Goal: Task Accomplishment & Management: Complete application form

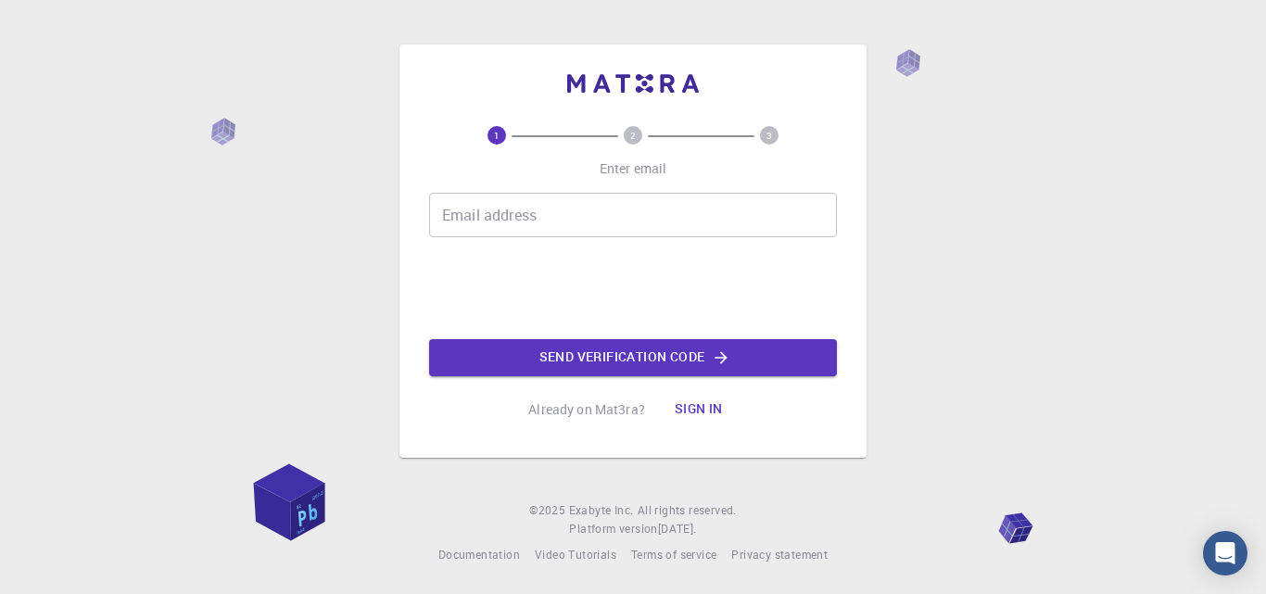
click at [497, 218] on div "Email address Email address" at bounding box center [633, 215] width 408 height 44
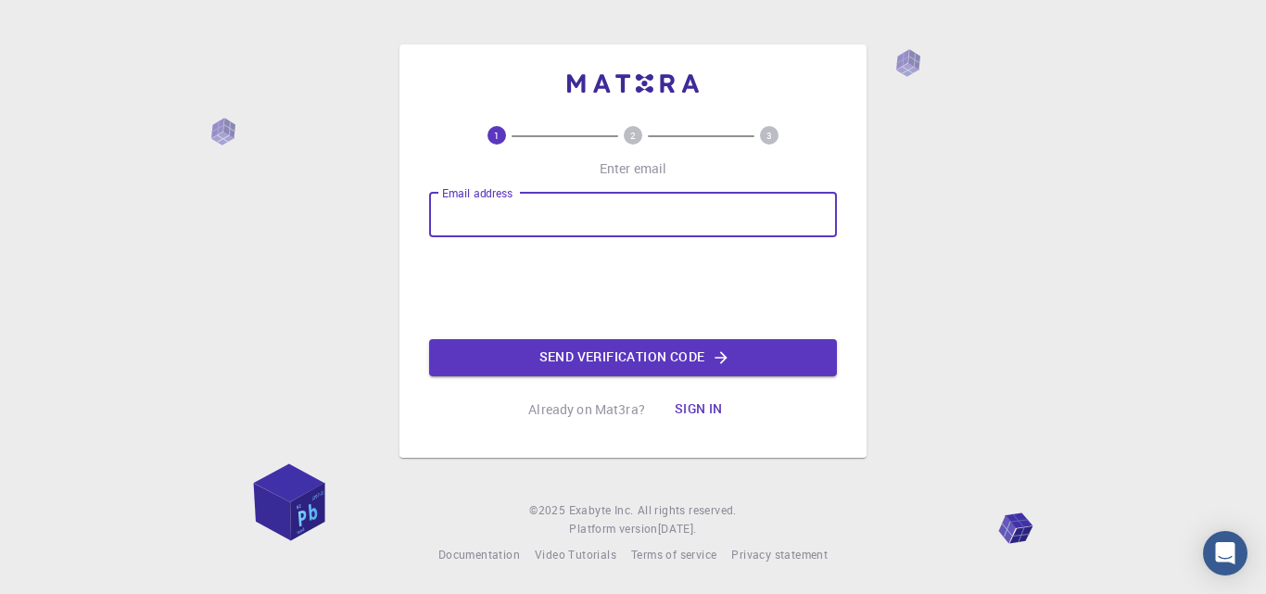
type input "nguyenhoangphuc@hus.edu.vn"
click at [536, 360] on button "Send verification code" at bounding box center [633, 357] width 408 height 37
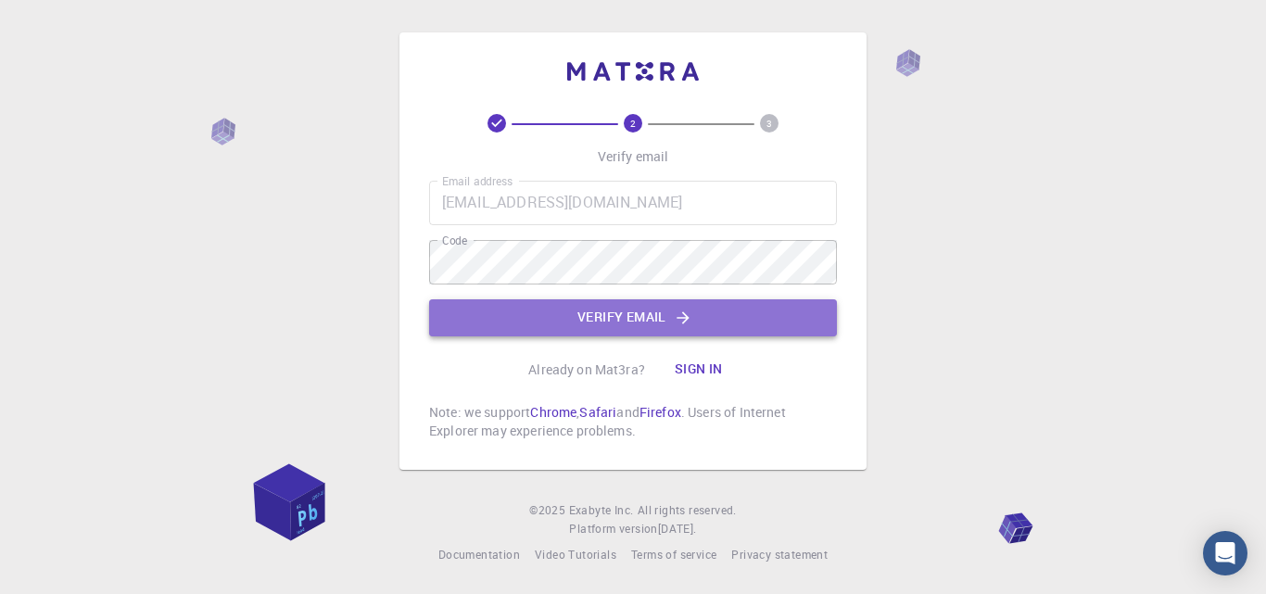
click at [532, 321] on button "Verify email" at bounding box center [633, 317] width 408 height 37
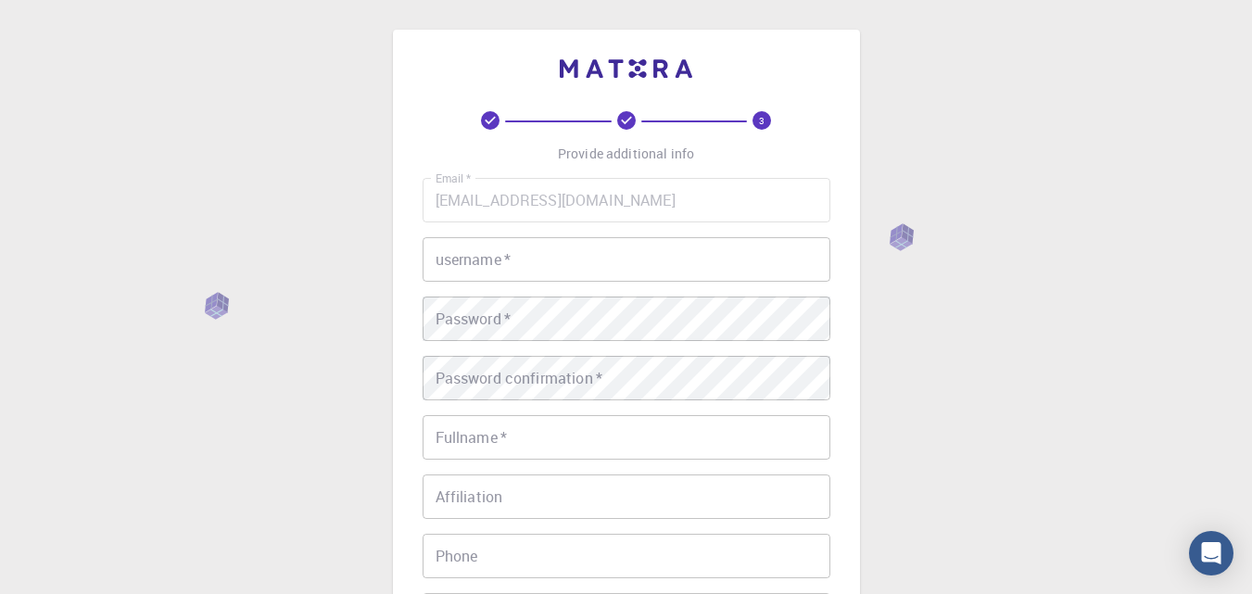
click at [524, 262] on input "username   *" at bounding box center [627, 259] width 408 height 44
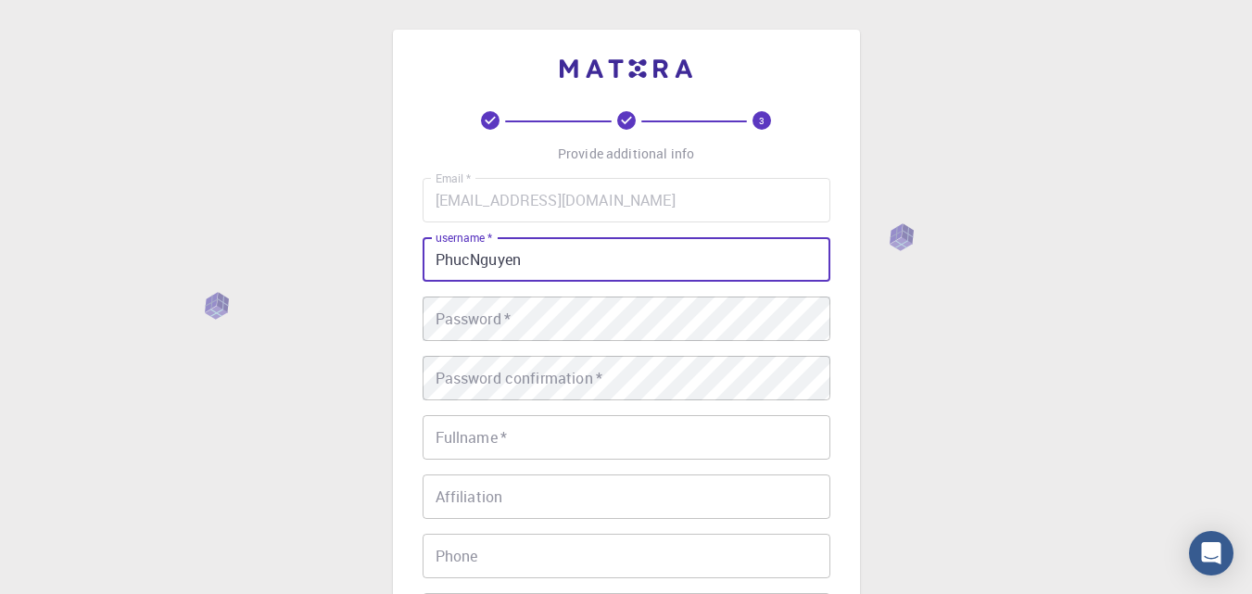
type input "PhucNguyen"
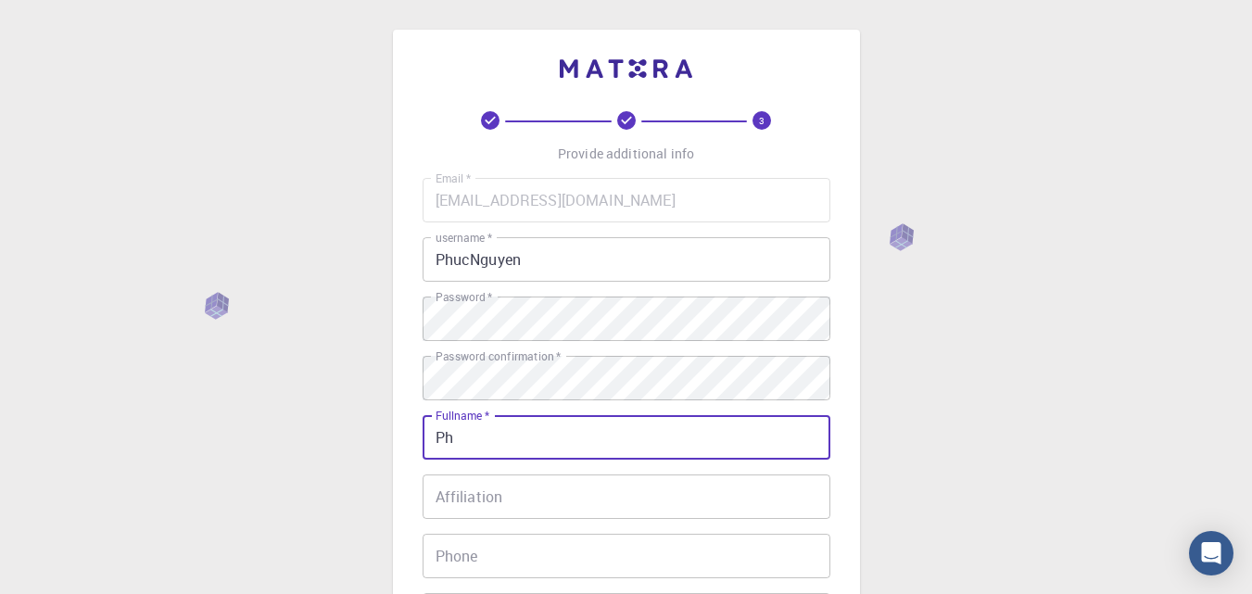
type input "P"
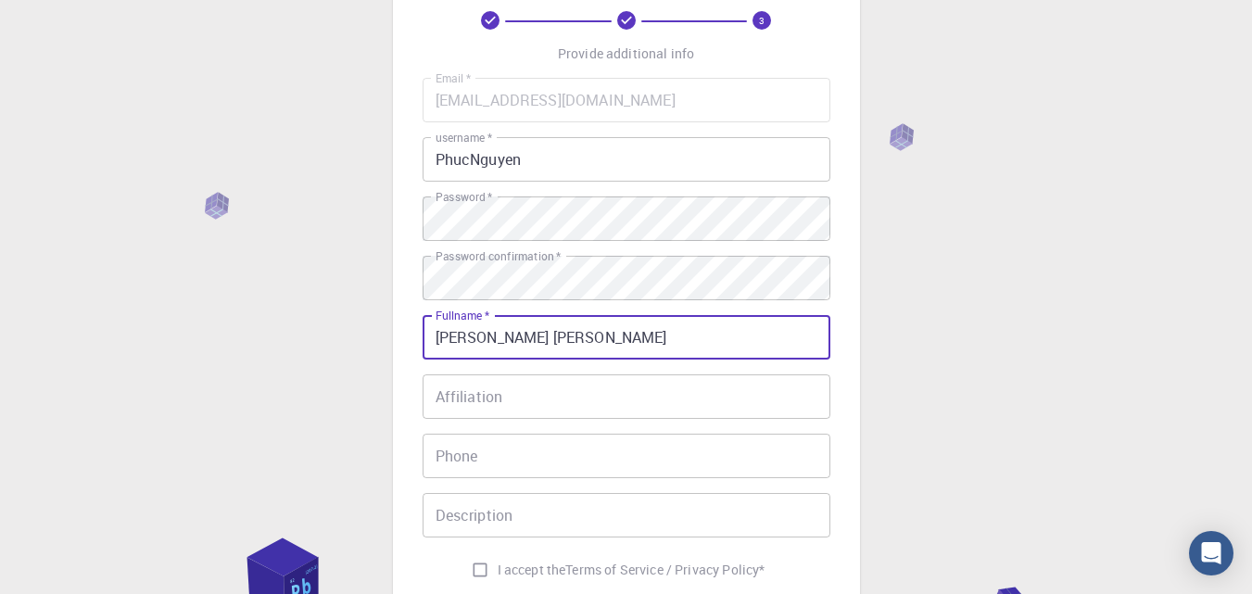
scroll to position [278, 0]
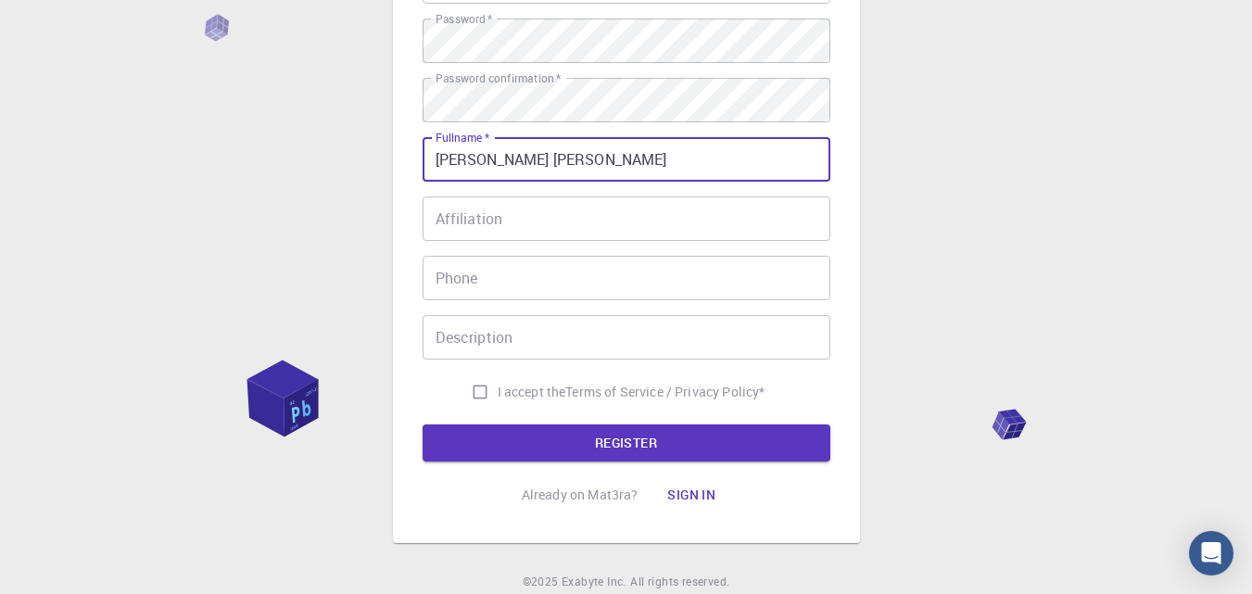
type input "Nguyen Hoang Phuc"
click at [474, 394] on input "I accept the Terms of Service / Privacy Policy *" at bounding box center [479, 391] width 35 height 35
checkbox input "true"
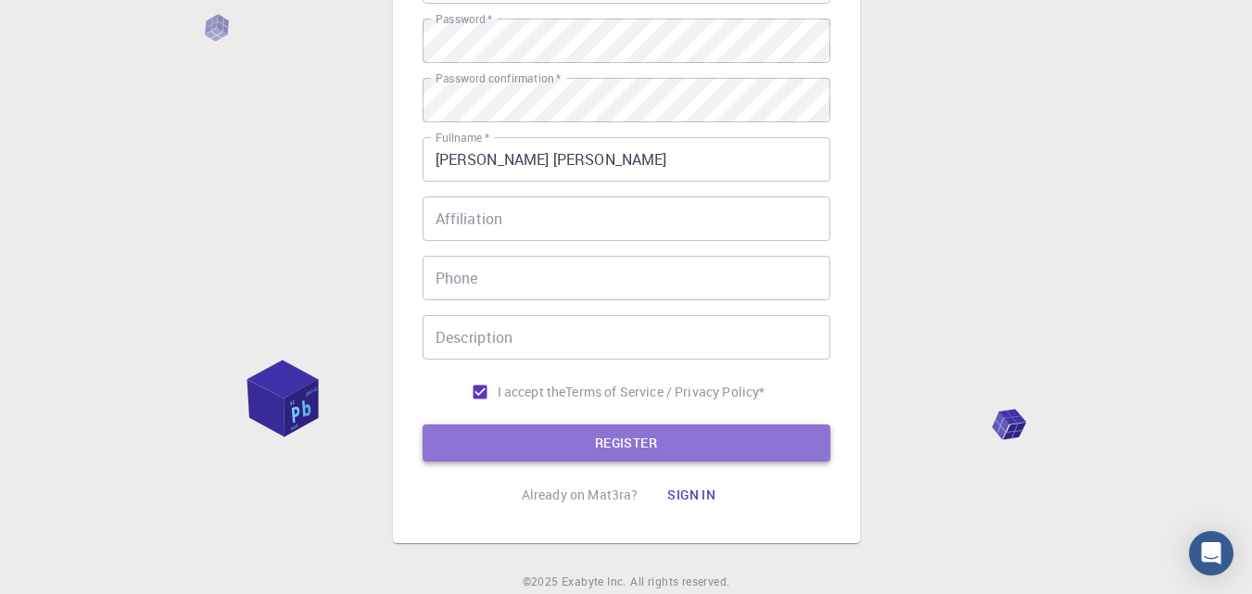
click at [558, 439] on button "REGISTER" at bounding box center [627, 442] width 408 height 37
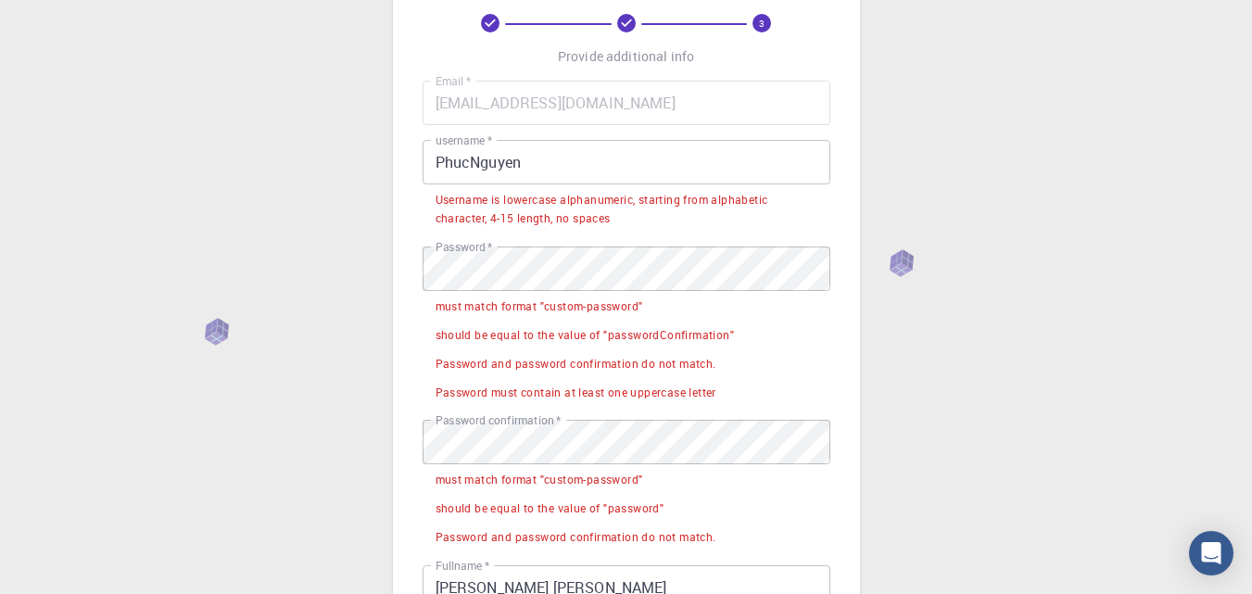
scroll to position [93, 0]
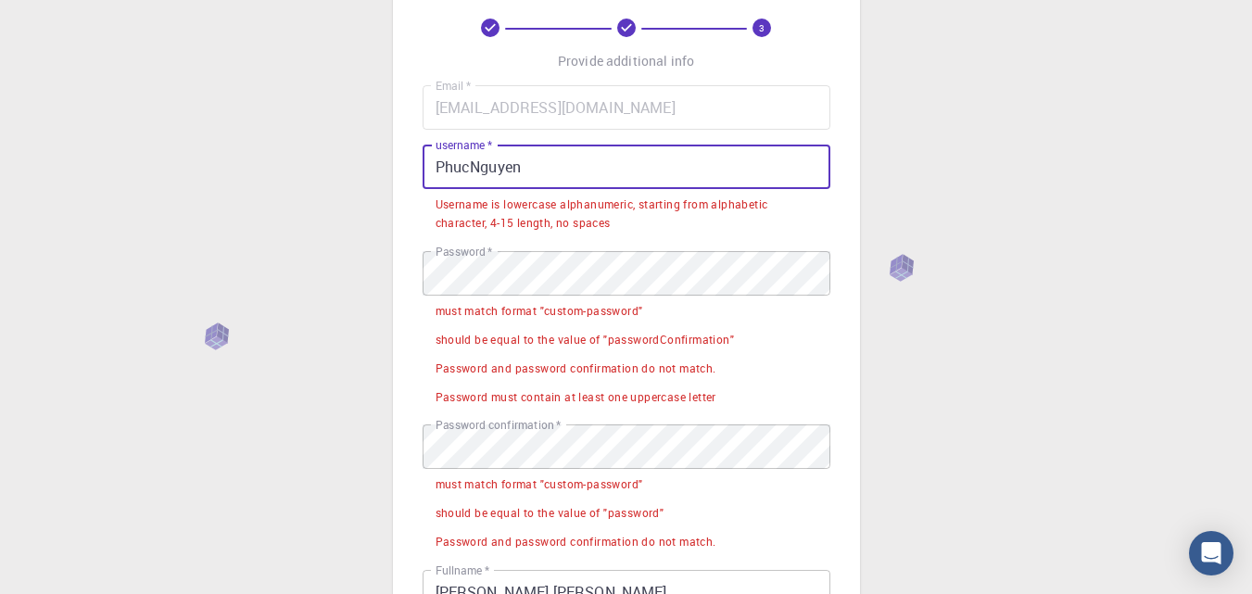
drag, startPoint x: 524, startPoint y: 164, endPoint x: 400, endPoint y: 163, distance: 124.2
click at [400, 163] on div "3 Provide additional info Email   * nguyenhoangphuc@hus.edu.vn Email   * userna…" at bounding box center [626, 456] width 467 height 1039
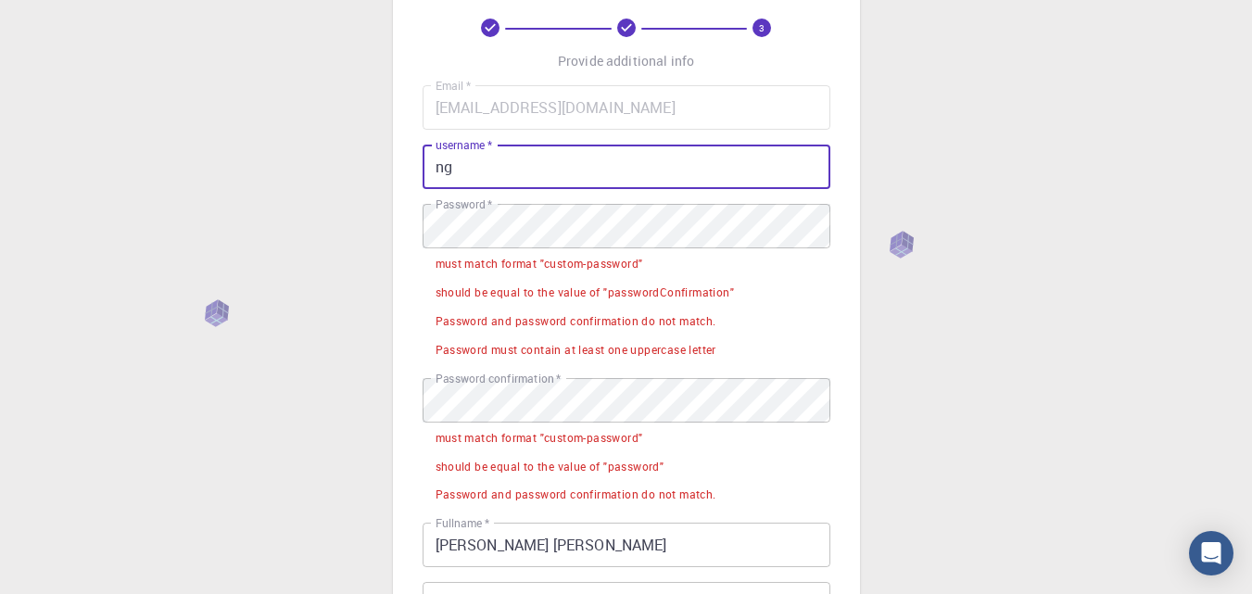
type input "n"
type input "phucnguyen"
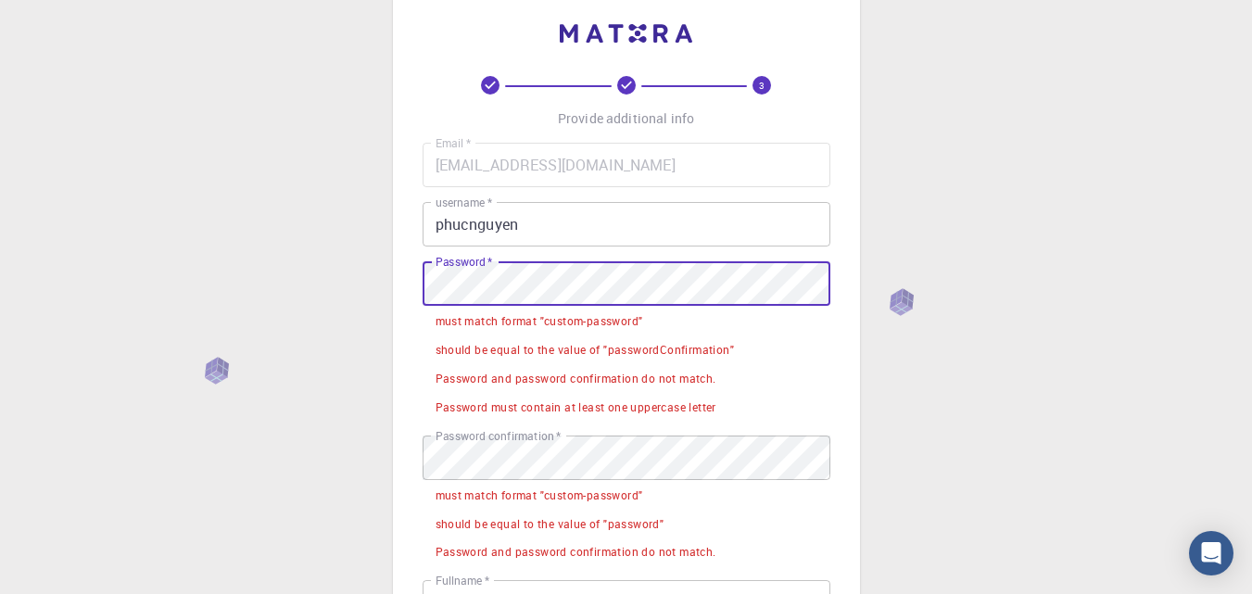
scroll to position [0, 0]
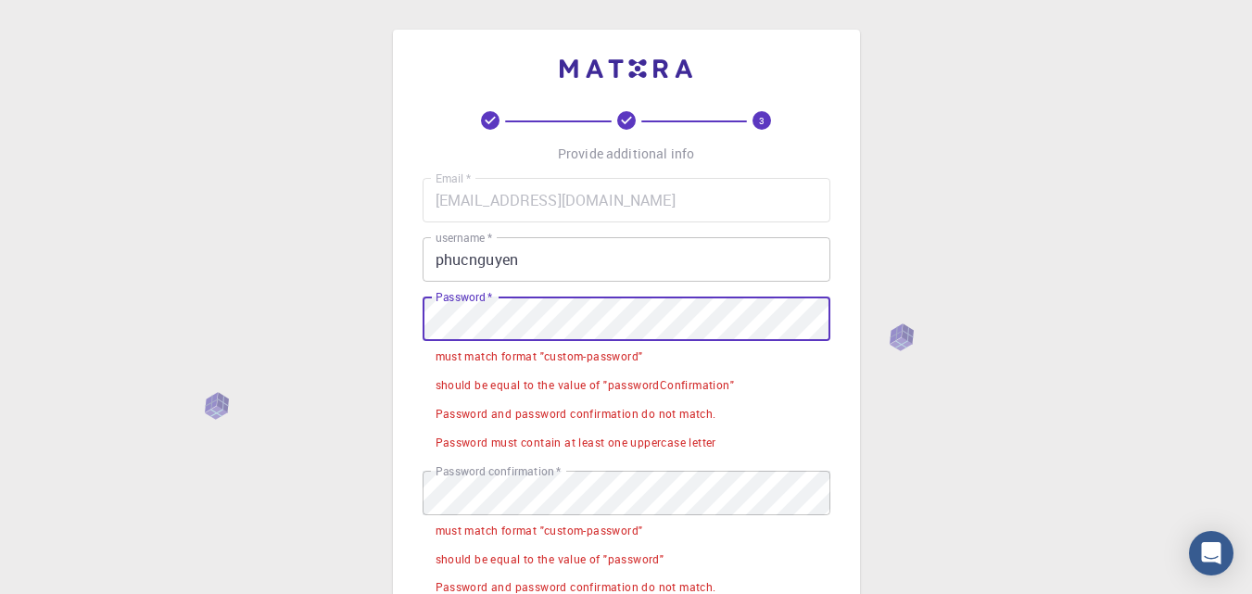
click at [394, 318] on div "3 Provide additional info Email   * nguyenhoangphuc@hus.edu.vn Email   * userna…" at bounding box center [626, 525] width 467 height 991
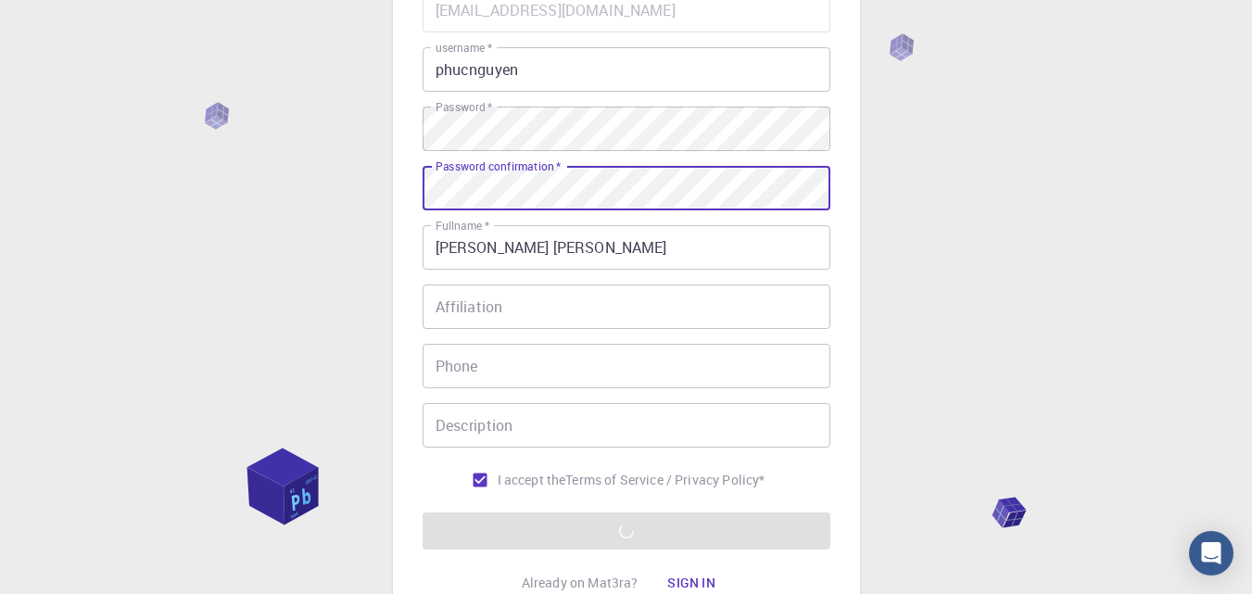
scroll to position [349, 0]
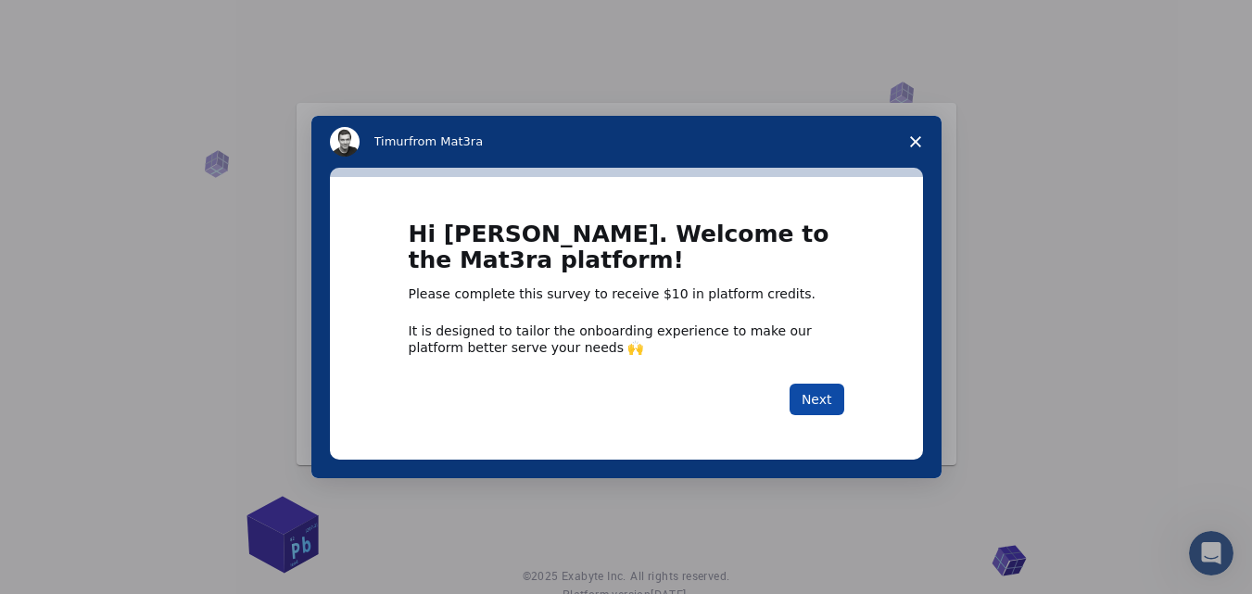
click at [823, 406] on button "Next" at bounding box center [816, 400] width 55 height 32
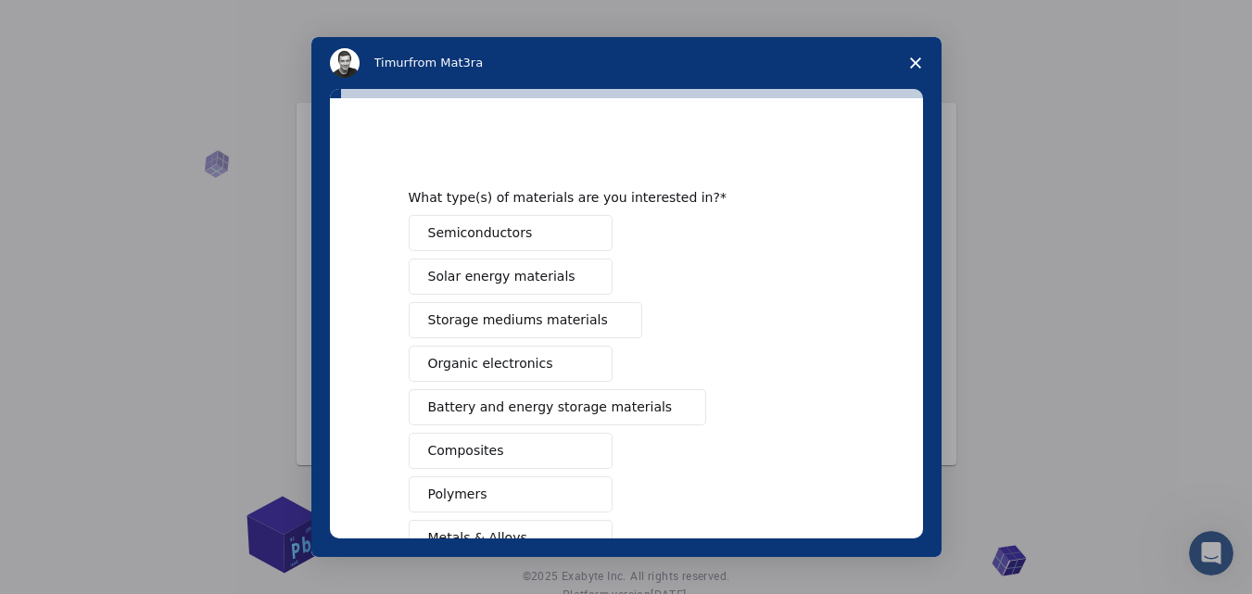
click at [578, 233] on span "Intercom messenger" at bounding box center [585, 233] width 15 height 15
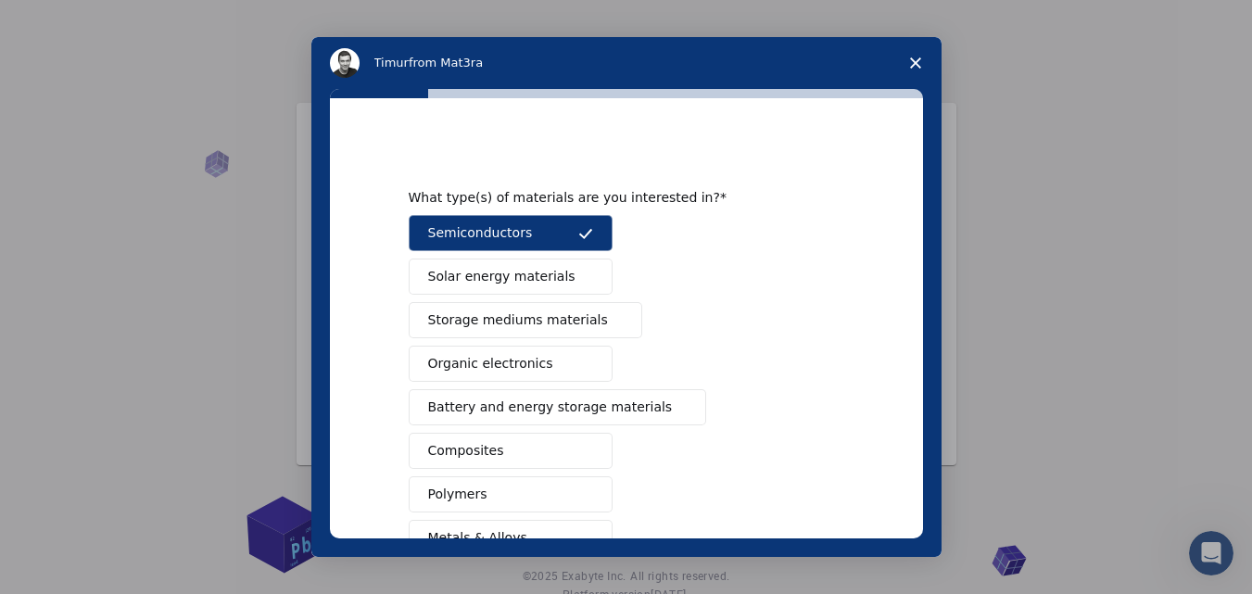
click at [545, 279] on span "Solar energy materials" at bounding box center [501, 276] width 147 height 19
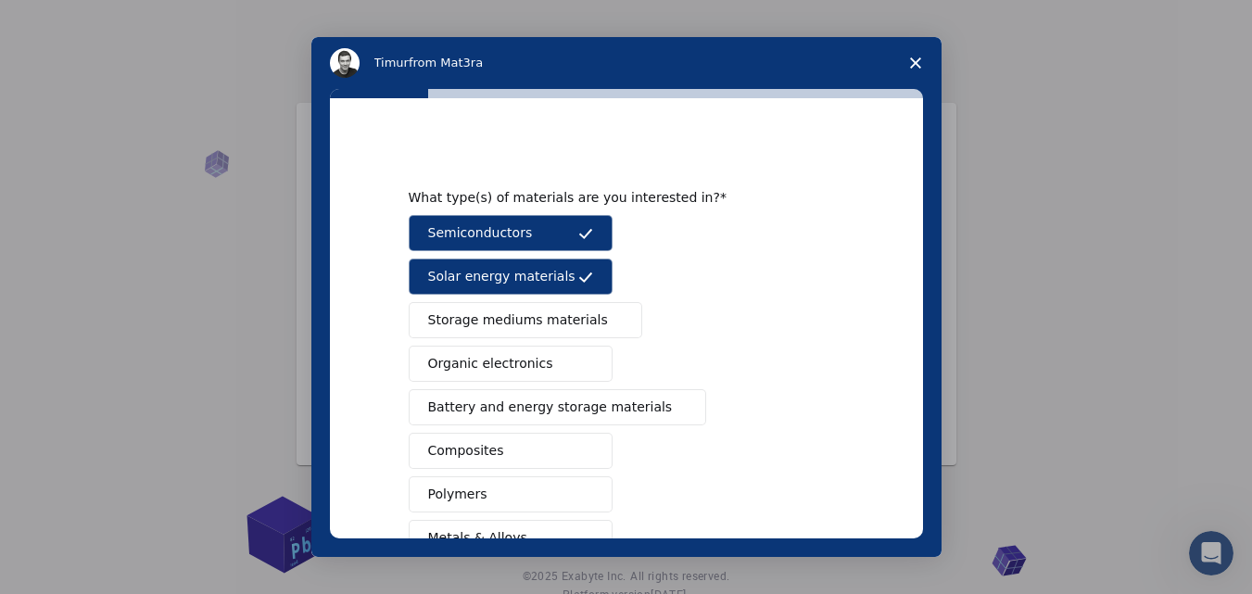
scroll to position [93, 0]
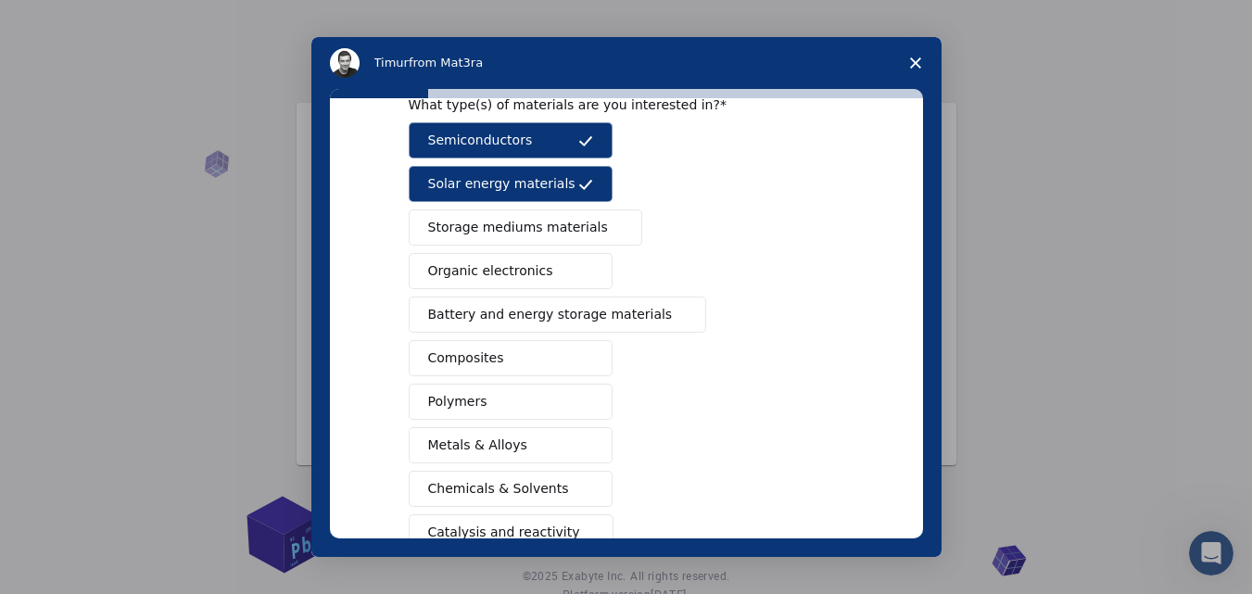
click at [541, 360] on button "Composites" at bounding box center [511, 358] width 204 height 36
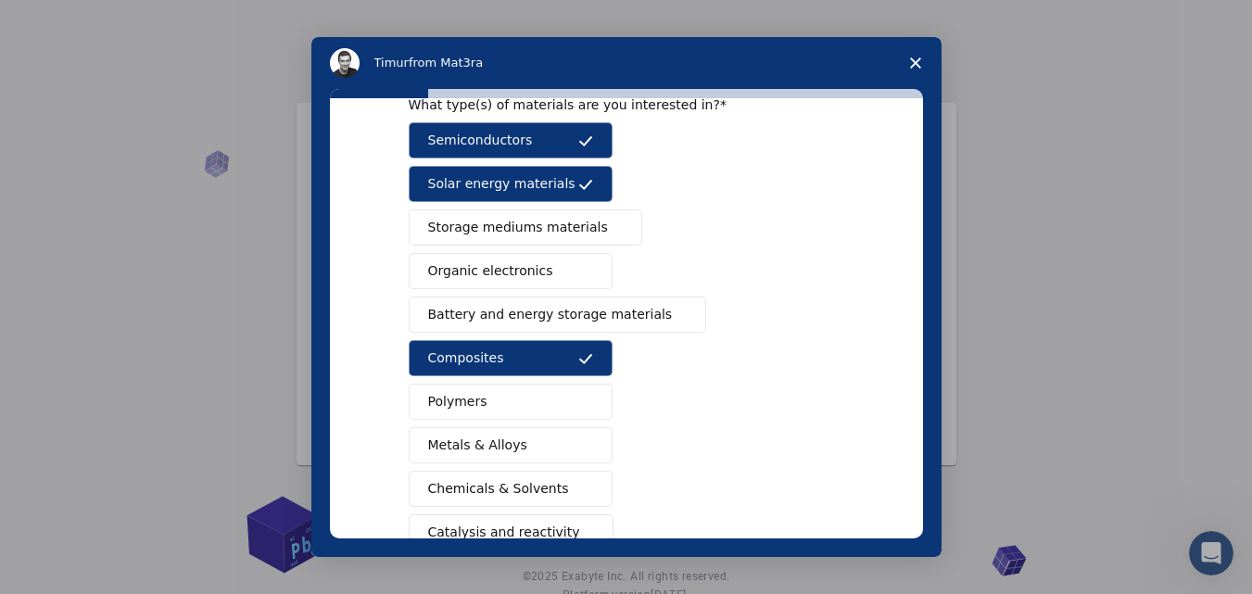
scroll to position [185, 0]
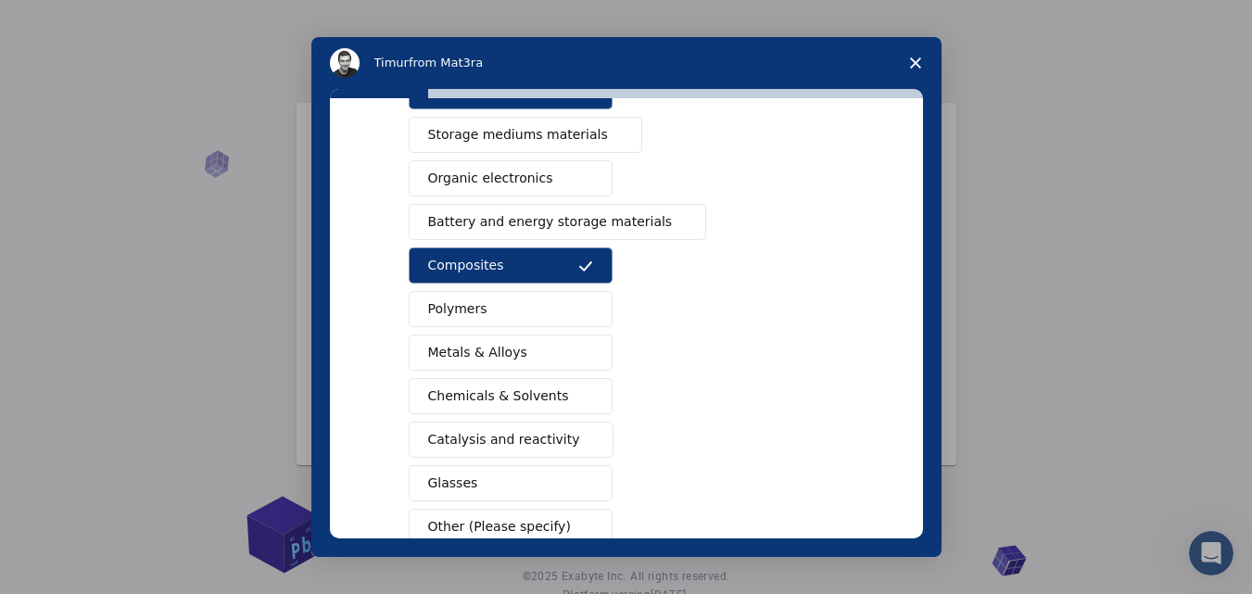
click at [545, 400] on span "Chemicals & Solvents" at bounding box center [498, 395] width 141 height 19
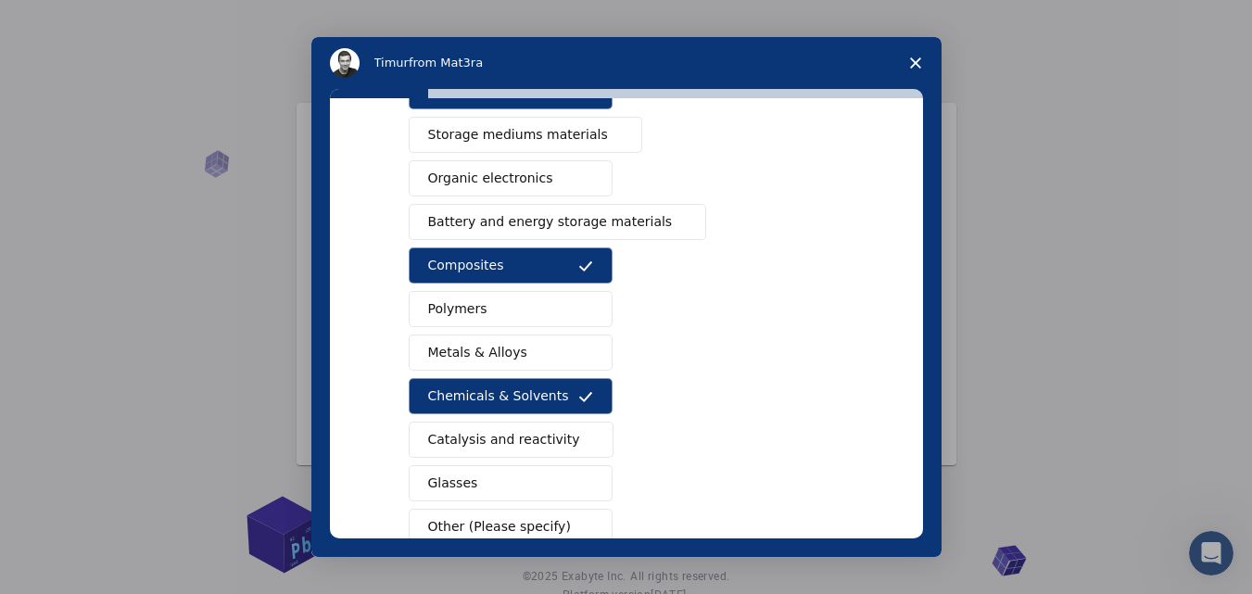
click at [518, 442] on span "Catalysis and reactivity" at bounding box center [504, 439] width 152 height 19
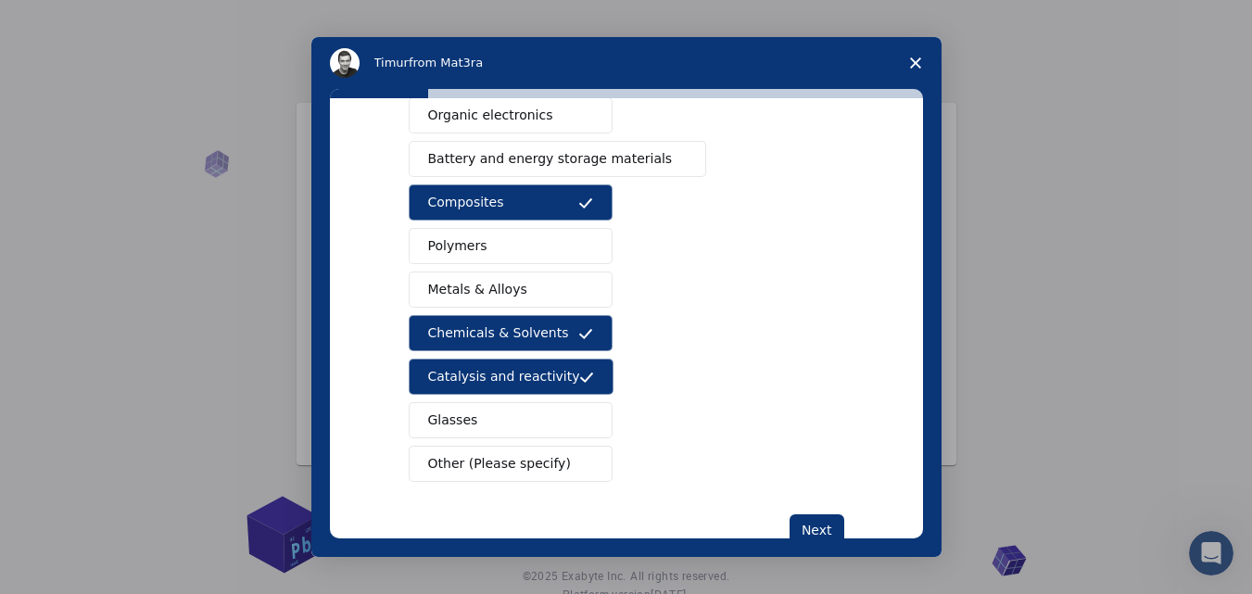
scroll to position [278, 0]
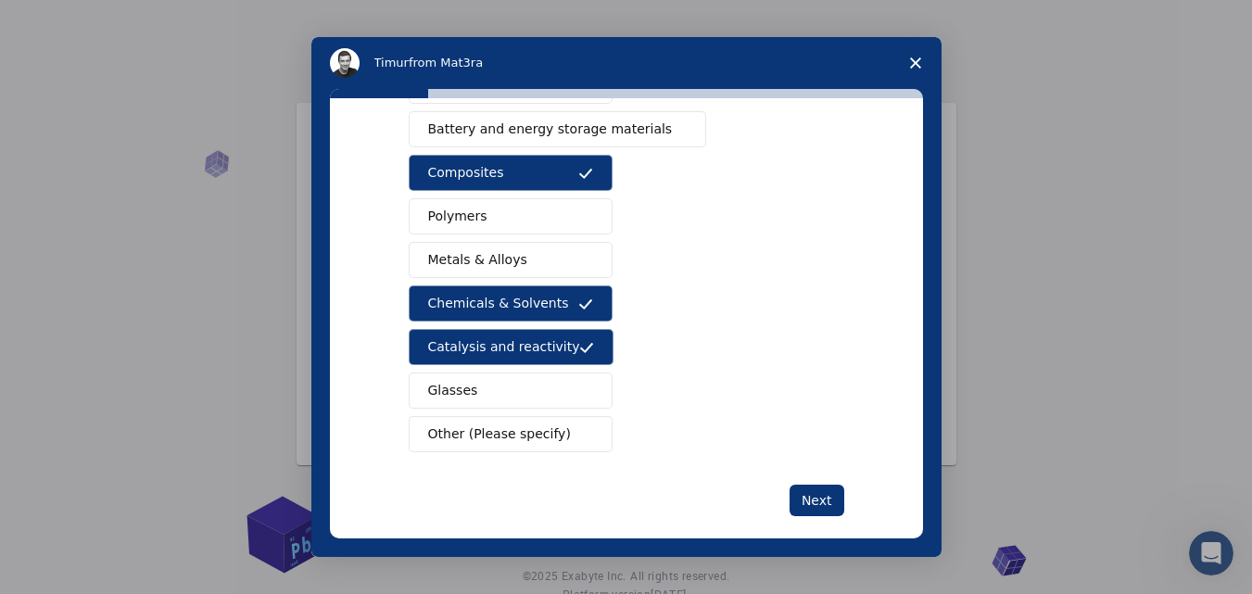
click at [541, 433] on span "Other (Please specify)" at bounding box center [499, 433] width 143 height 19
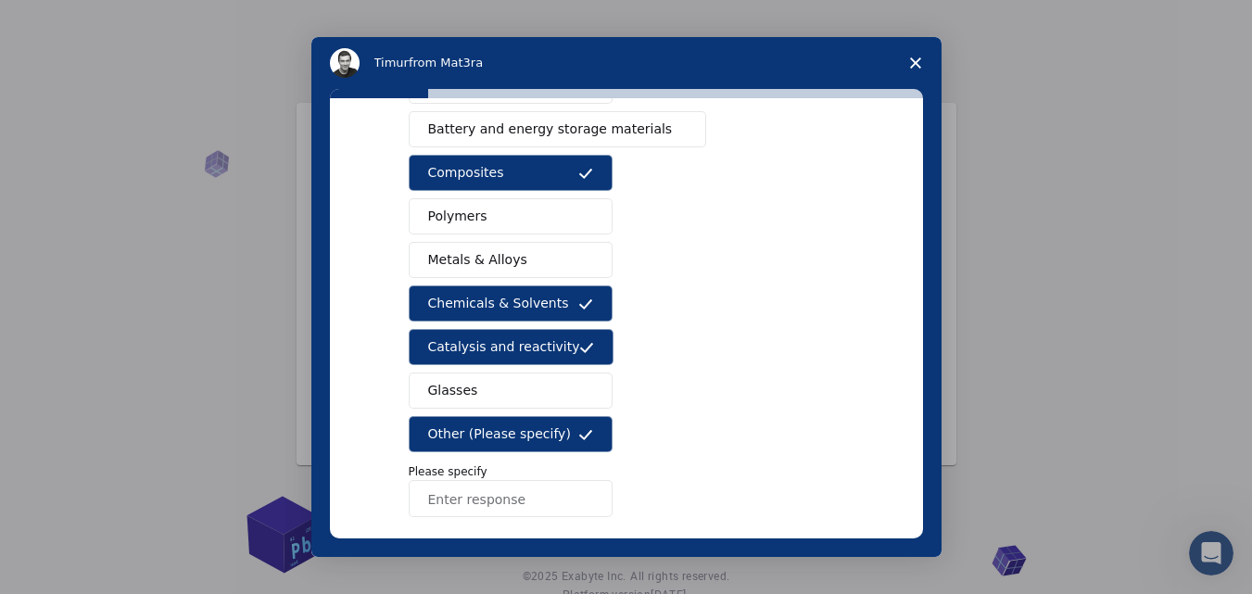
scroll to position [0, 0]
click at [512, 495] on input "Enter response" at bounding box center [511, 498] width 204 height 37
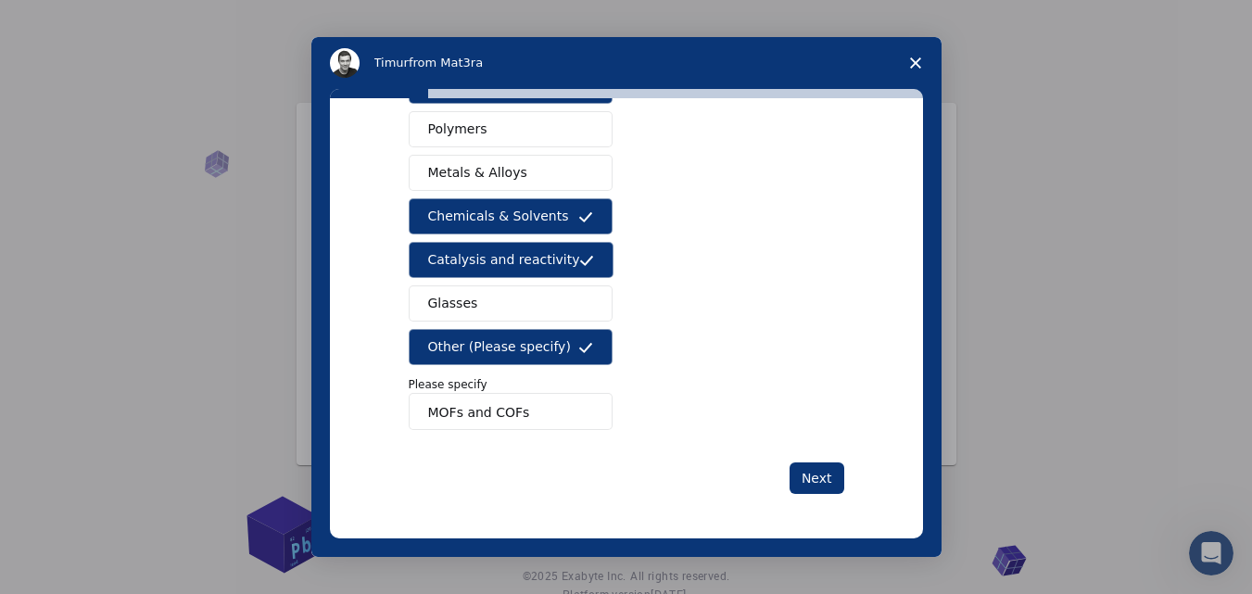
scroll to position [66, 0]
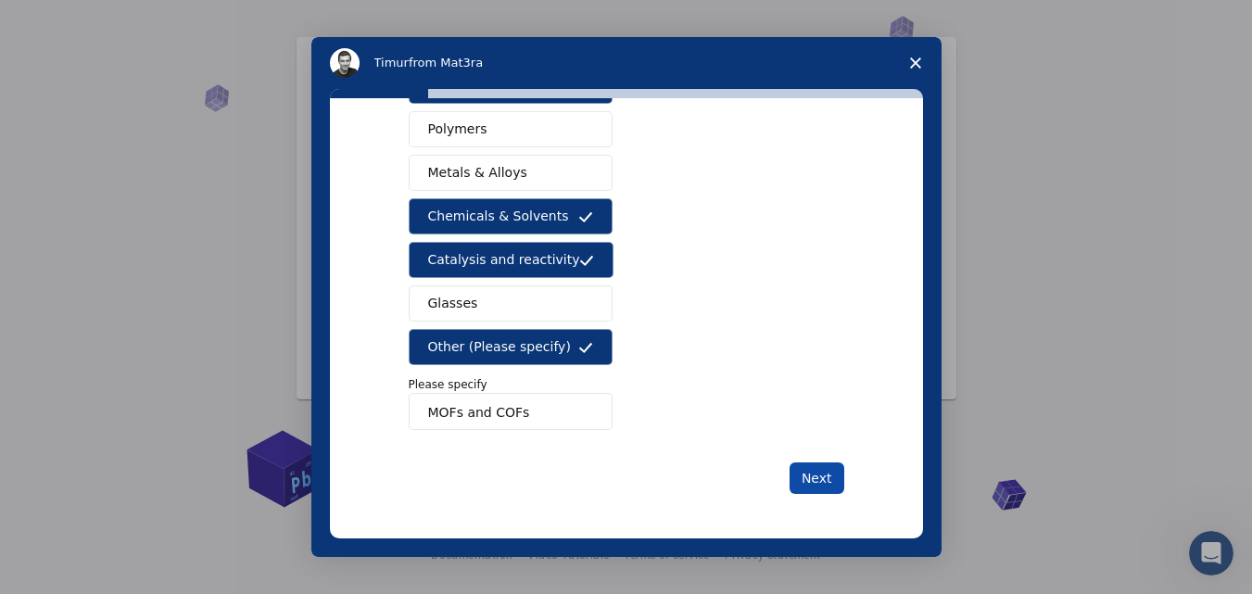
type input "MOFs and COFs"
click at [813, 473] on button "Next" at bounding box center [816, 478] width 55 height 32
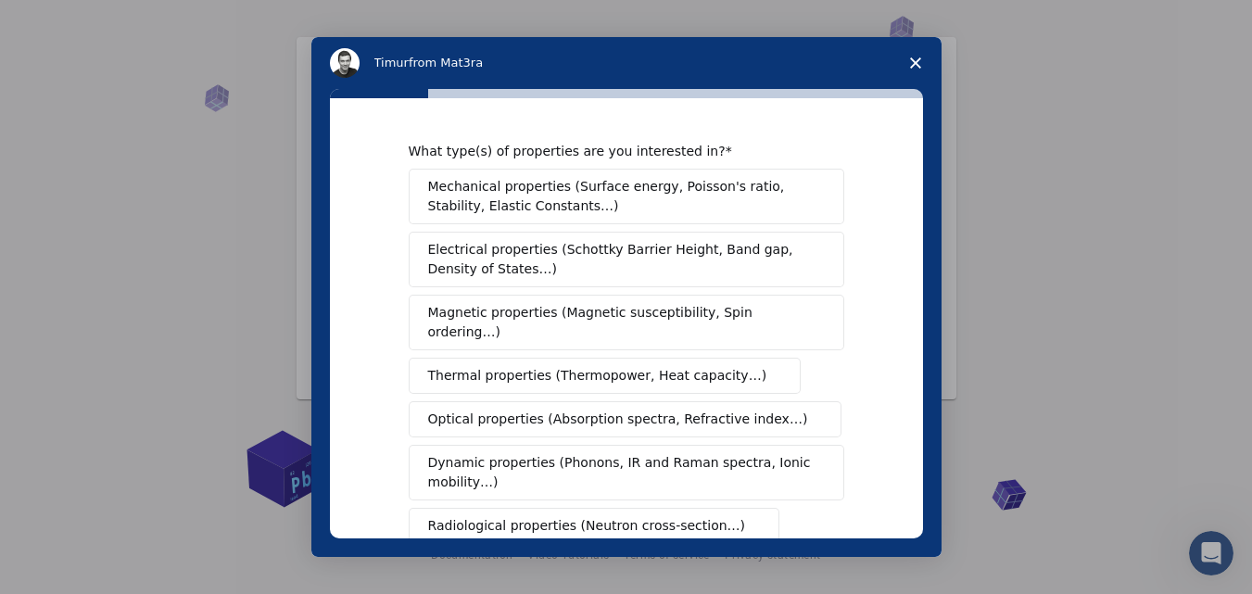
click at [497, 410] on span "Optical properties (Absorption spectra, Refractive index…)" at bounding box center [618, 419] width 380 height 19
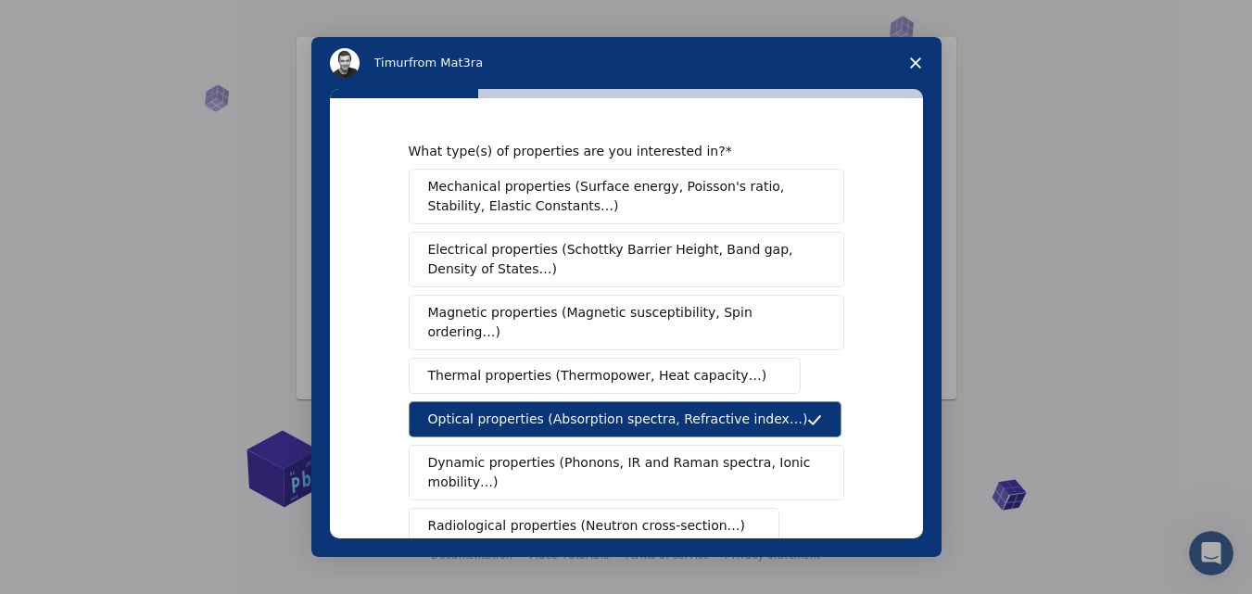
click at [601, 261] on span "Electrical properties (Schottky Barrier Height, Band gap, Density of States…)" at bounding box center [620, 259] width 385 height 39
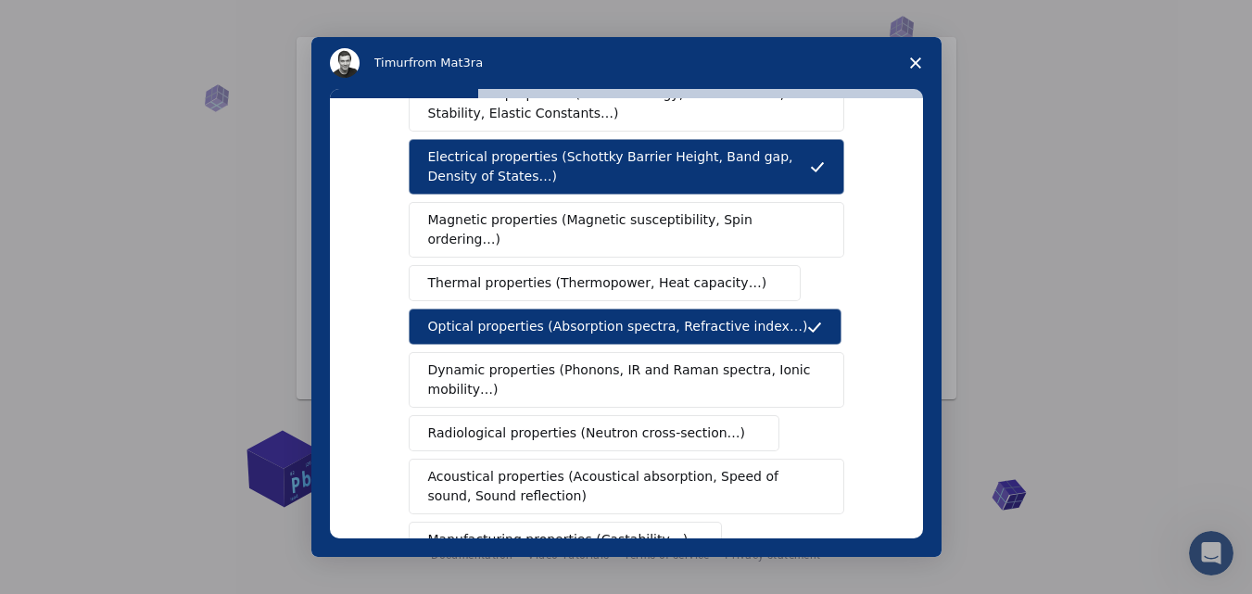
scroll to position [185, 0]
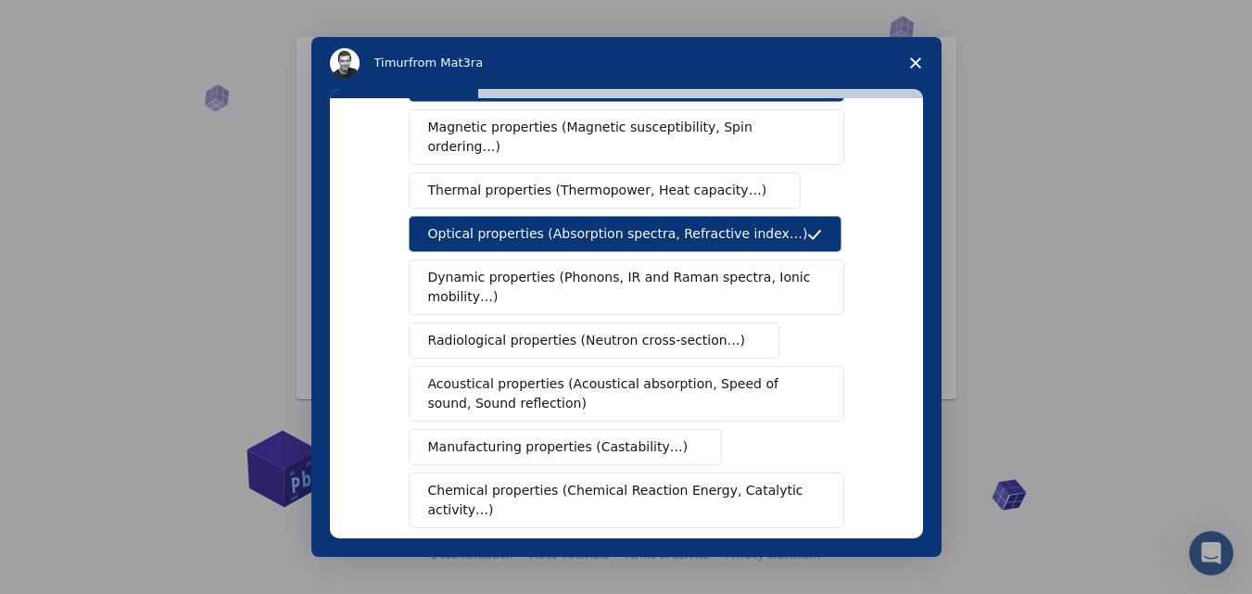
click at [653, 473] on button "Chemical properties (Chemical Reaction Energy, Catalytic activity…)" at bounding box center [626, 501] width 435 height 56
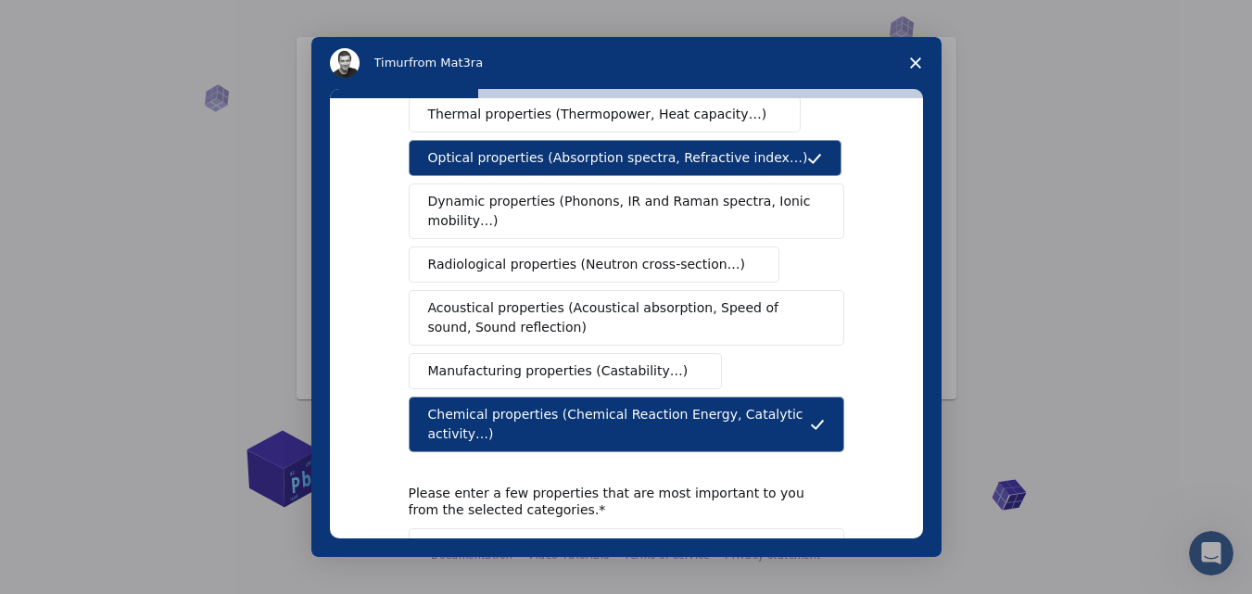
scroll to position [397, 0]
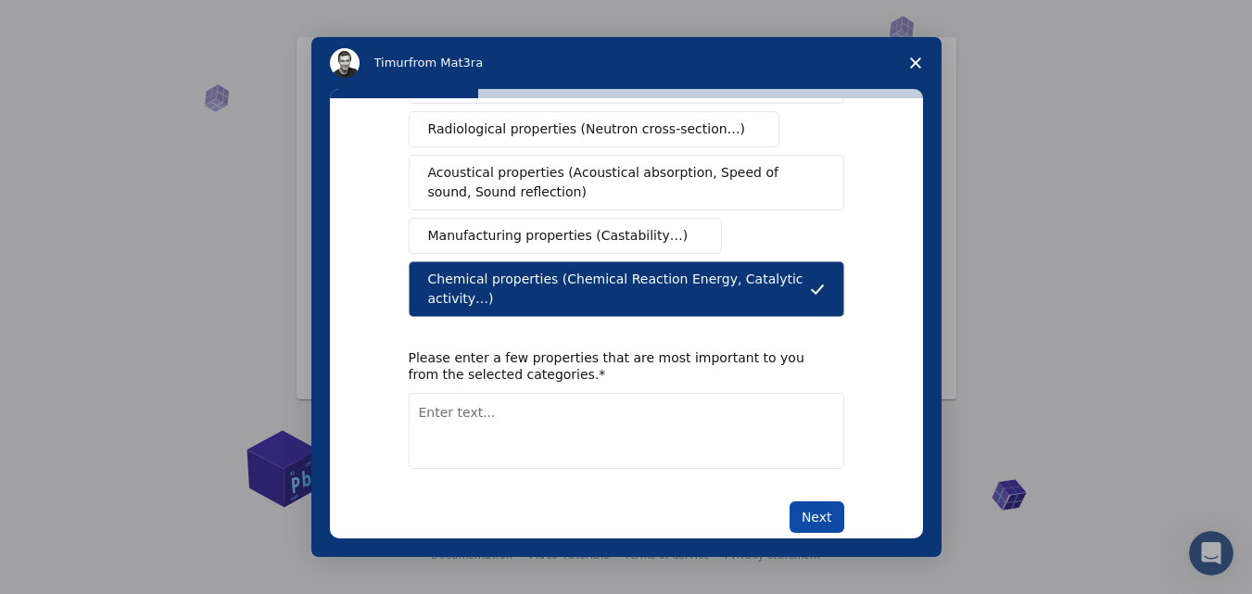
click at [814, 501] on button "Next" at bounding box center [816, 517] width 55 height 32
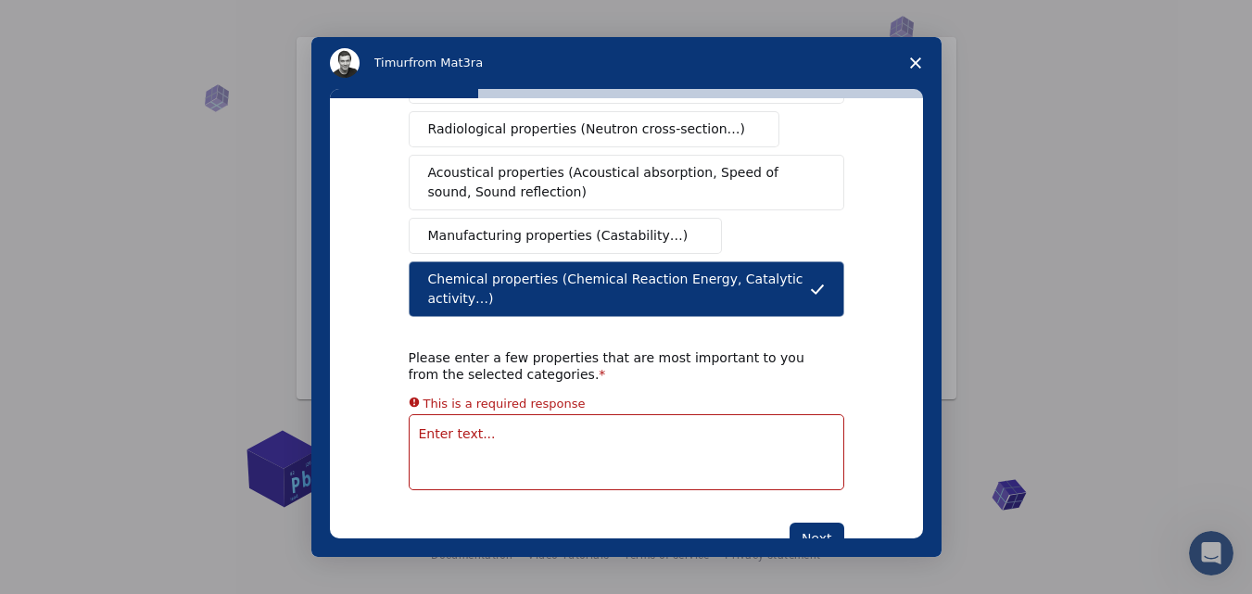
click at [565, 415] on textarea "Enter text..." at bounding box center [626, 452] width 435 height 76
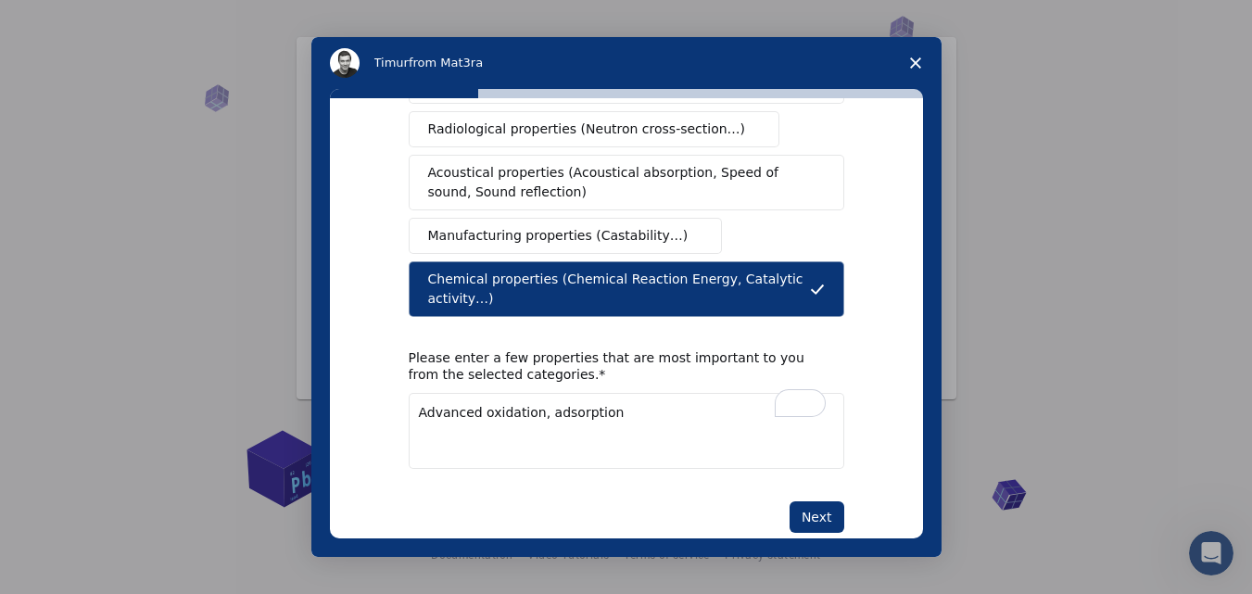
click at [535, 393] on textarea "Advanced oxidation, adsorption" at bounding box center [626, 431] width 435 height 76
click at [624, 393] on textarea "Advanced oxidation, gas adsorption" at bounding box center [626, 431] width 435 height 76
type textarea "Advanced oxidation, gas adsorption, porous materias"
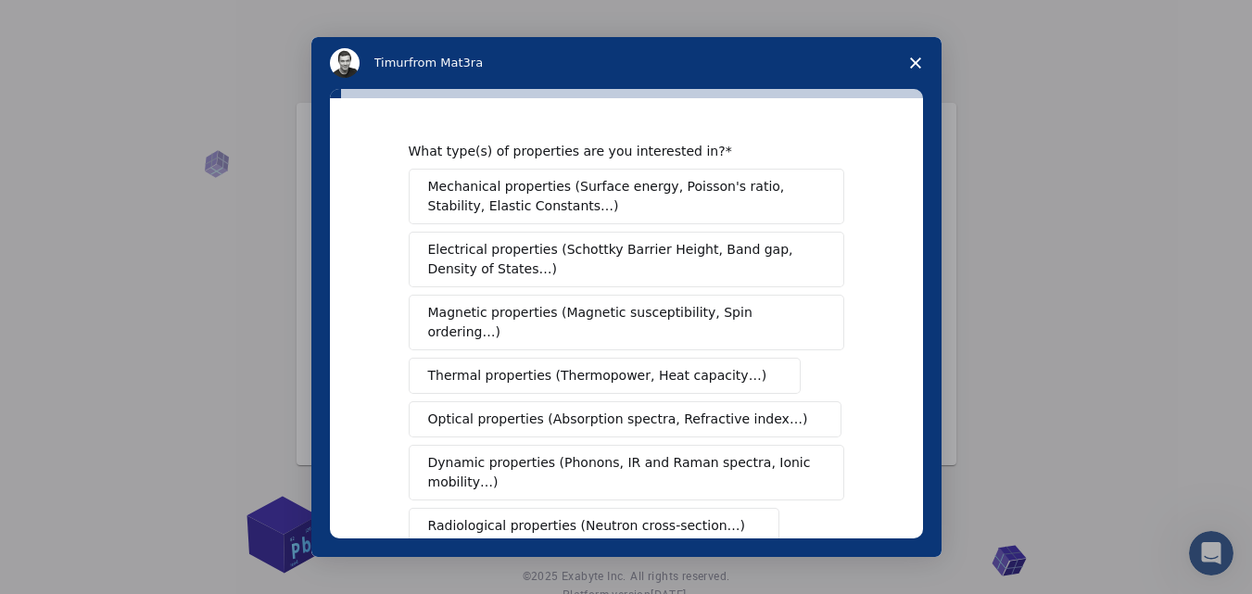
click at [564, 259] on span "Electrical properties (Schottky Barrier Height, Band gap, Density of States…)" at bounding box center [620, 259] width 385 height 39
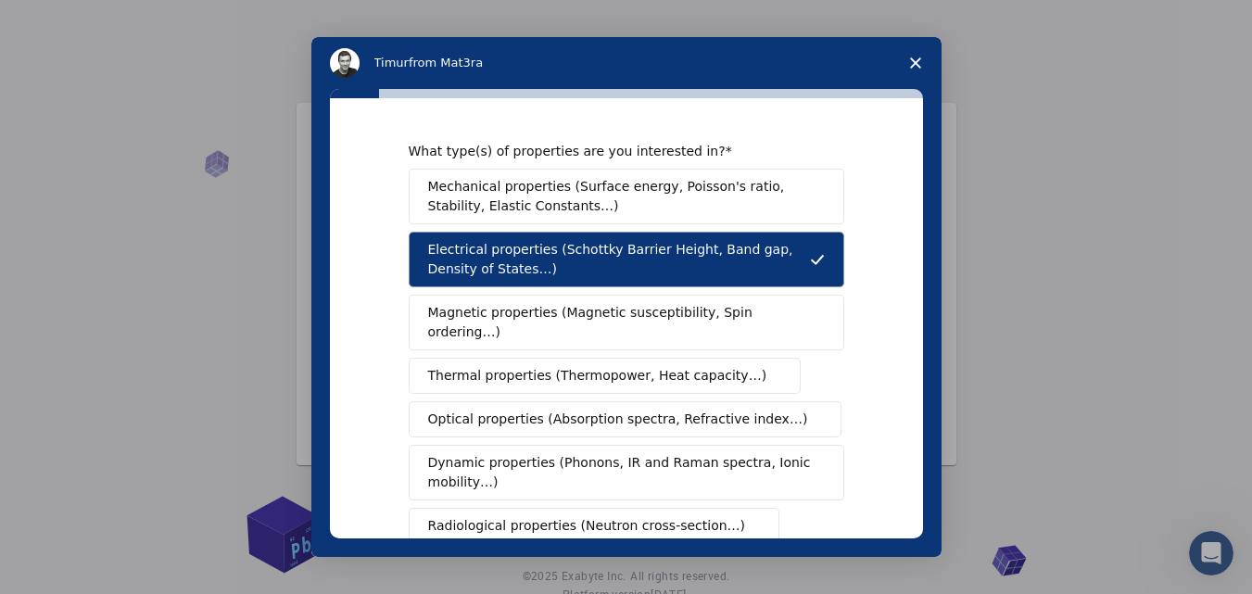
drag, startPoint x: 558, startPoint y: 192, endPoint x: 572, endPoint y: 202, distance: 17.2
click at [561, 194] on span "Mechanical properties (Surface energy, Poisson's ratio, Stability, Elastic Cons…" at bounding box center [621, 196] width 386 height 39
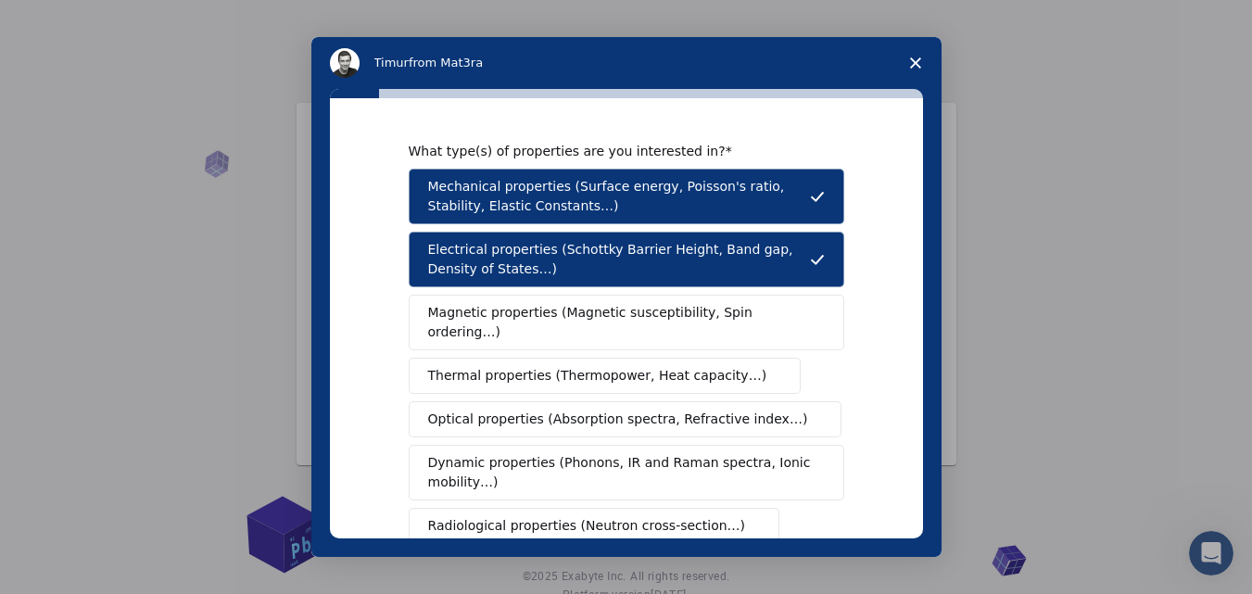
click at [613, 410] on span "Optical properties (Absorption spectra, Refractive index…)" at bounding box center [618, 419] width 380 height 19
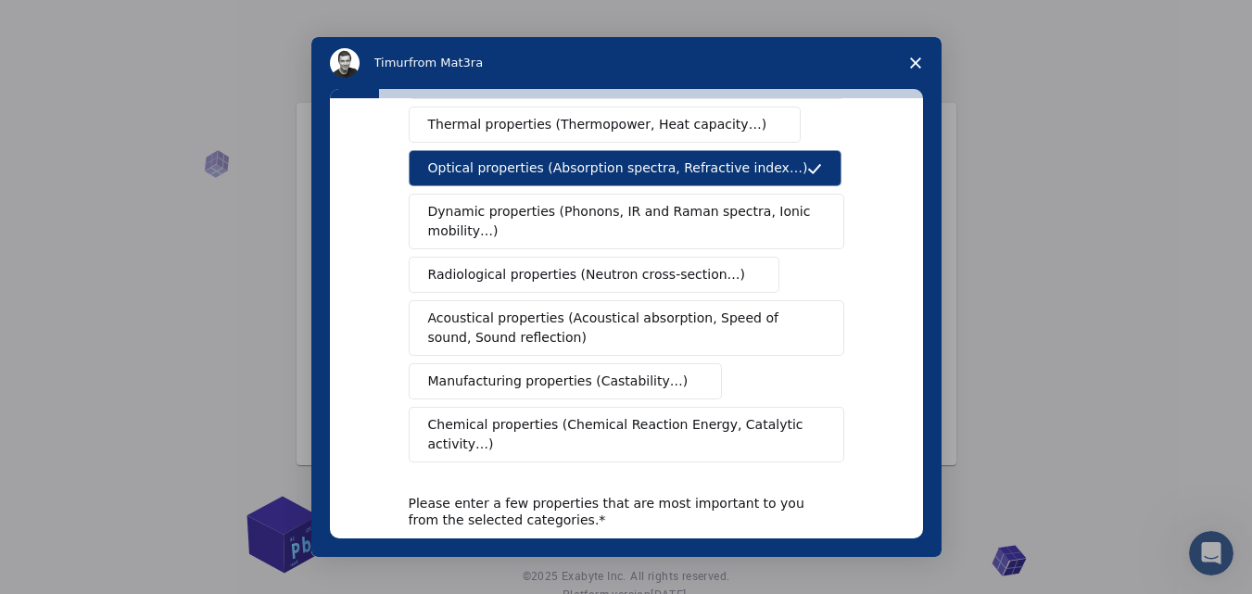
scroll to position [278, 0]
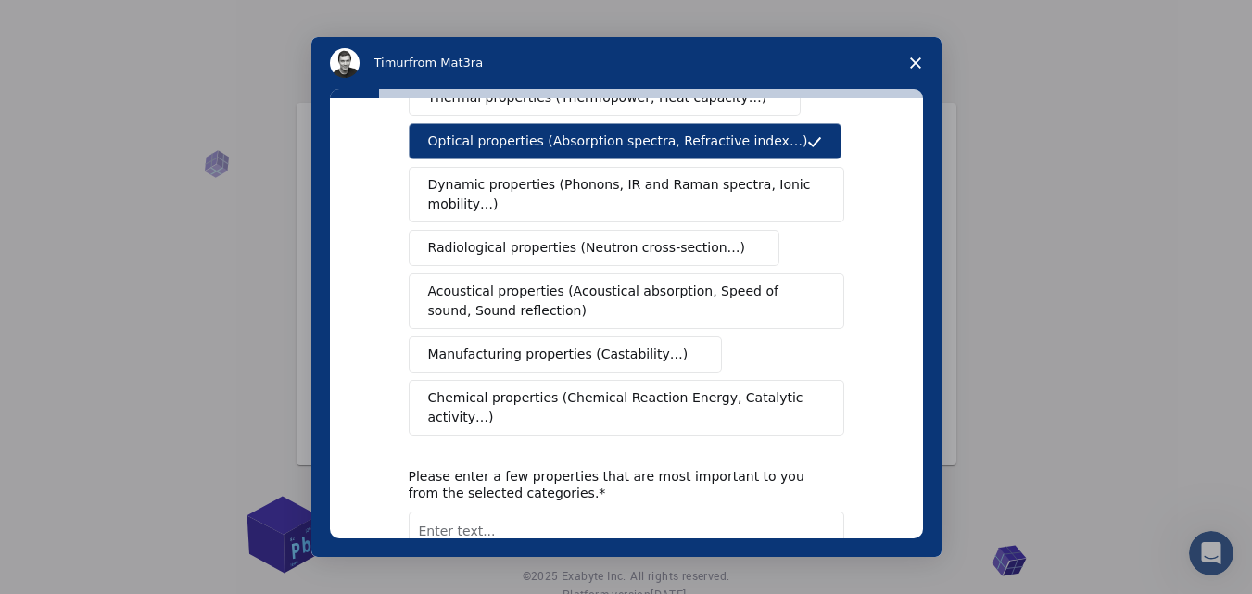
click at [636, 388] on span "Chemical properties (Chemical Reaction Energy, Catalytic activity…)" at bounding box center [620, 407] width 384 height 39
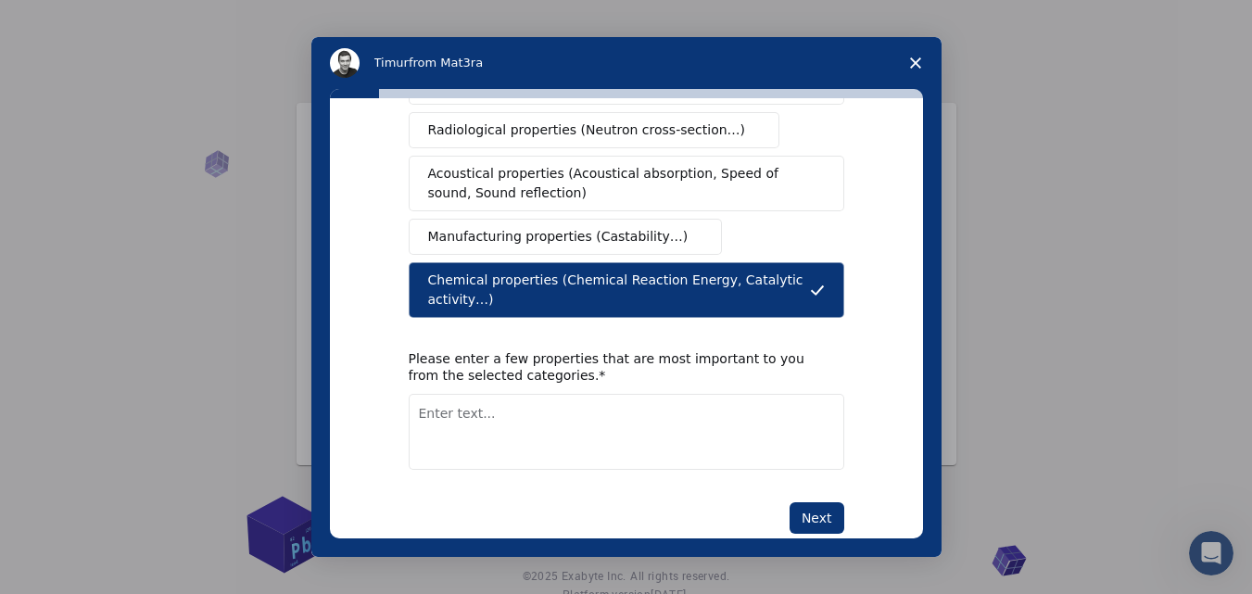
scroll to position [397, 0]
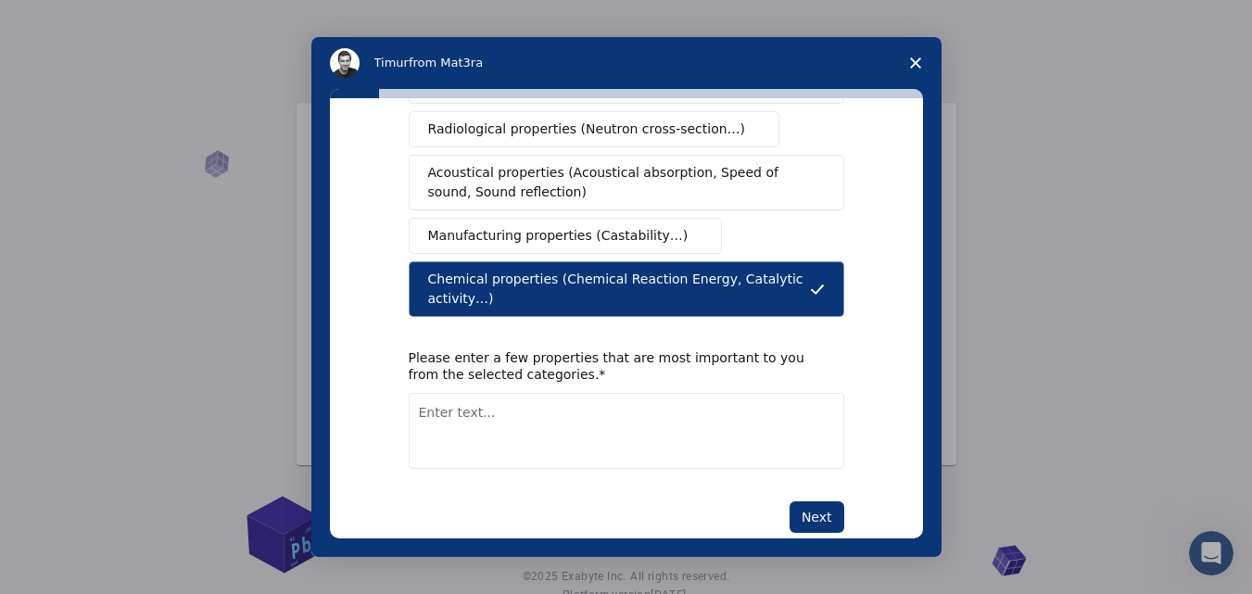
click at [547, 393] on textarea "Enter text..." at bounding box center [626, 431] width 435 height 76
click at [597, 393] on textarea "surface area, adsorption, molecular - materials intra" at bounding box center [626, 431] width 435 height 76
click at [726, 393] on textarea "surface area, adsorption, molecular - materials intra" at bounding box center [626, 431] width 435 height 76
type textarea "surface area, adsorption, molecular - materials interaction"
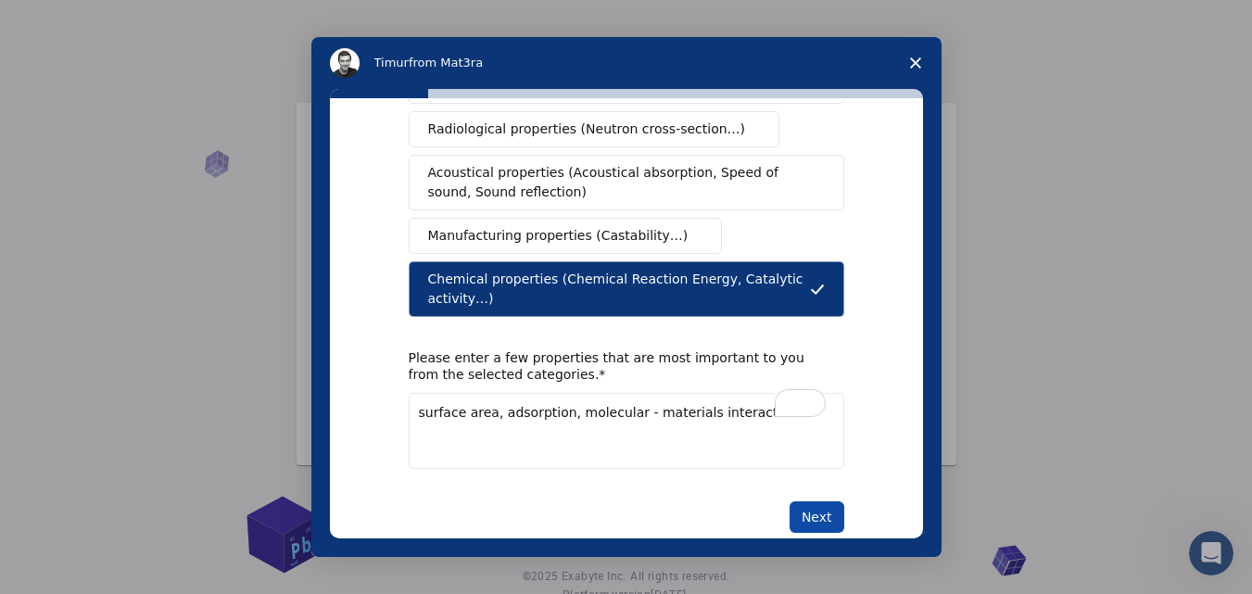
click at [817, 501] on button "Next" at bounding box center [816, 517] width 55 height 32
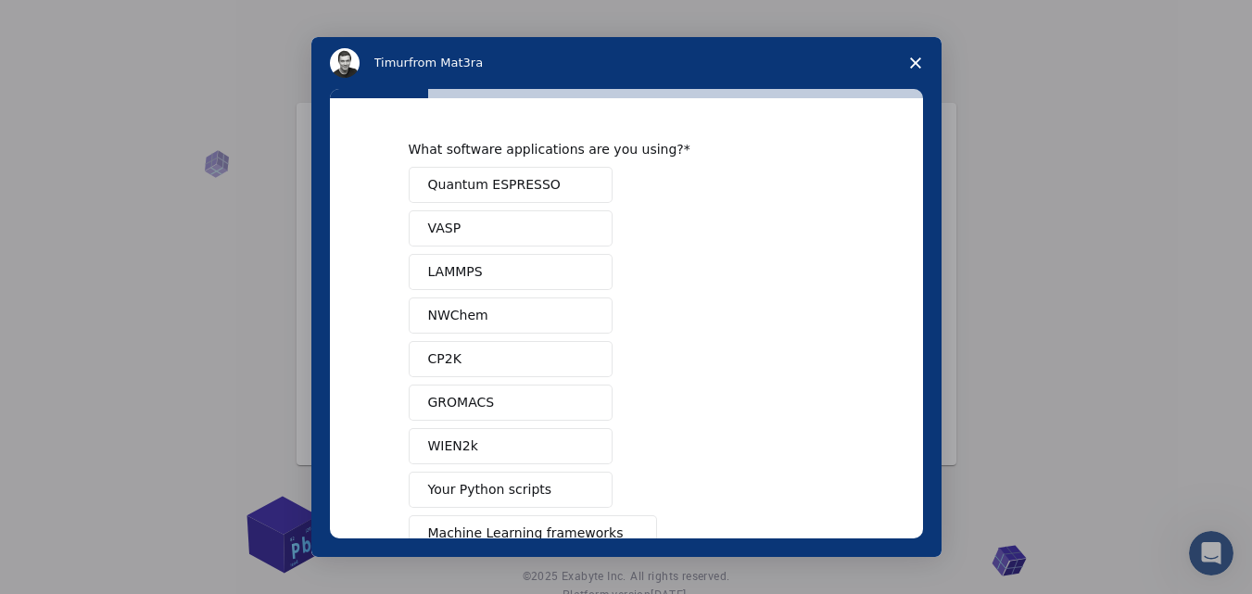
scroll to position [0, 0]
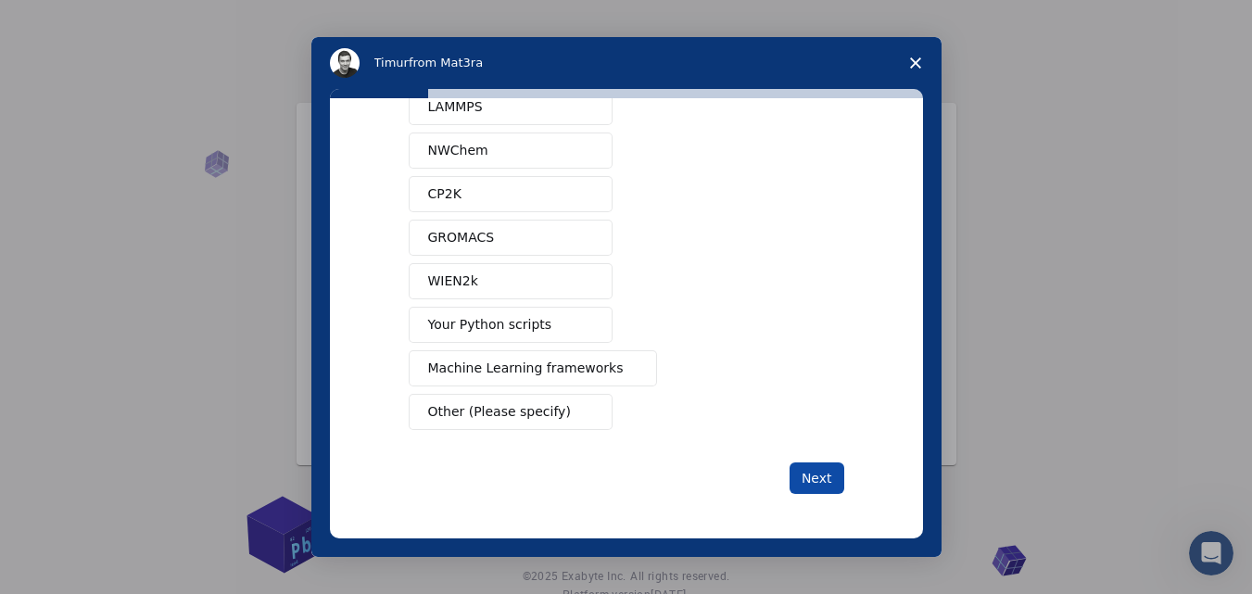
click at [820, 481] on button "Next" at bounding box center [816, 478] width 55 height 32
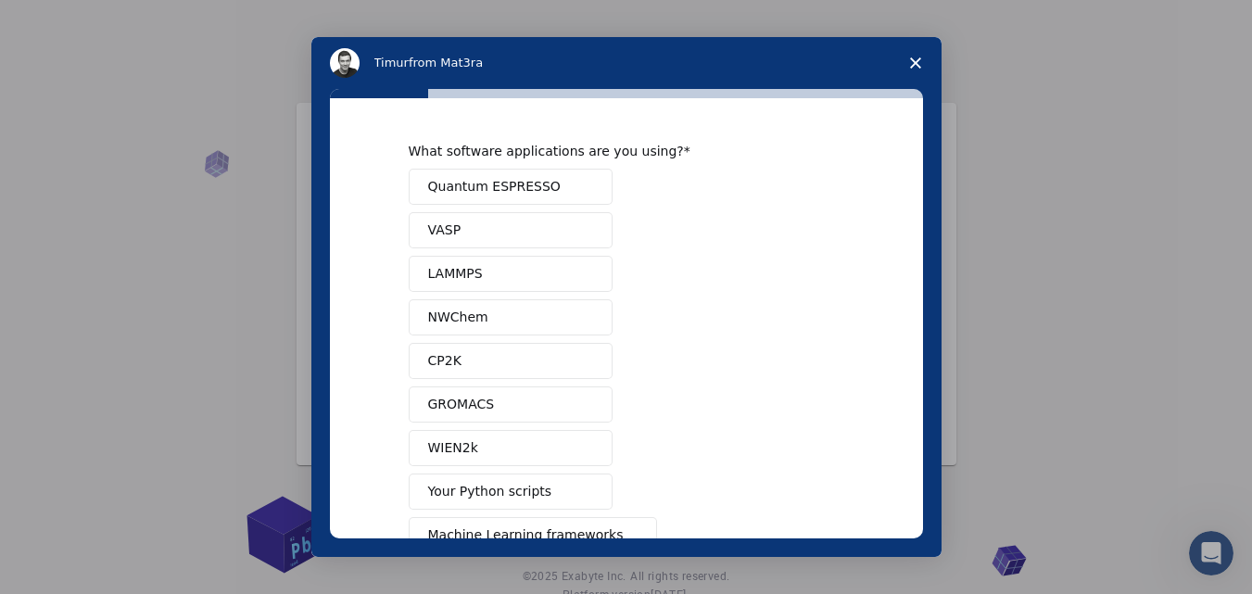
click at [511, 204] on button "Quantum ESPRESSO" at bounding box center [511, 187] width 204 height 36
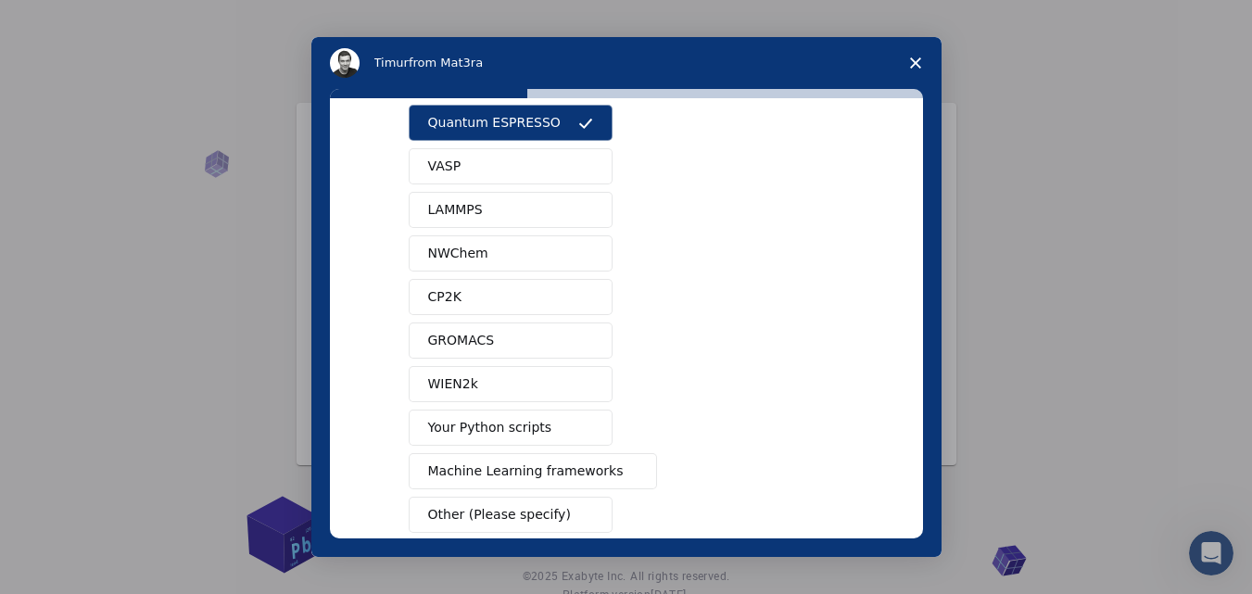
scroll to position [93, 0]
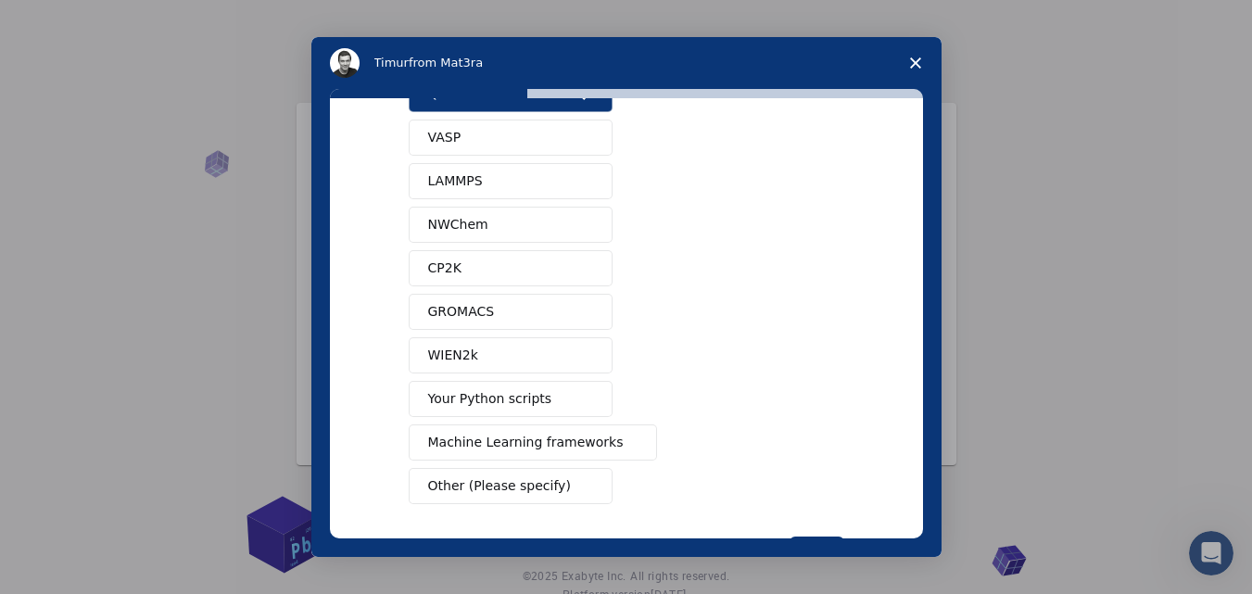
click at [495, 224] on button "NWChem" at bounding box center [511, 225] width 204 height 36
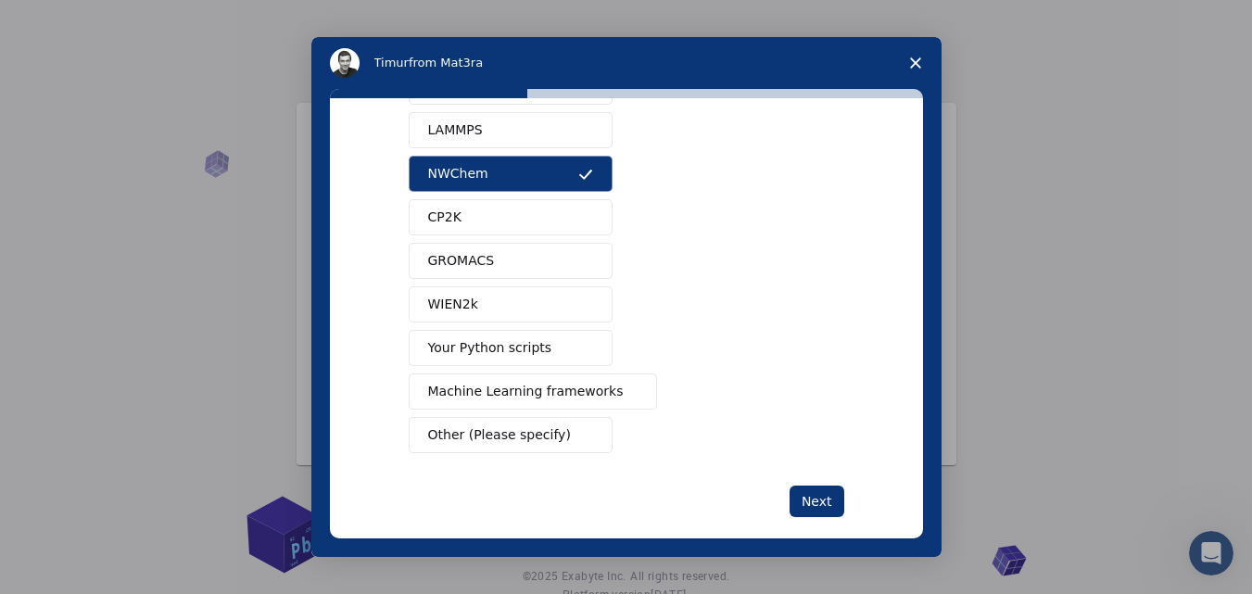
scroll to position [167, 0]
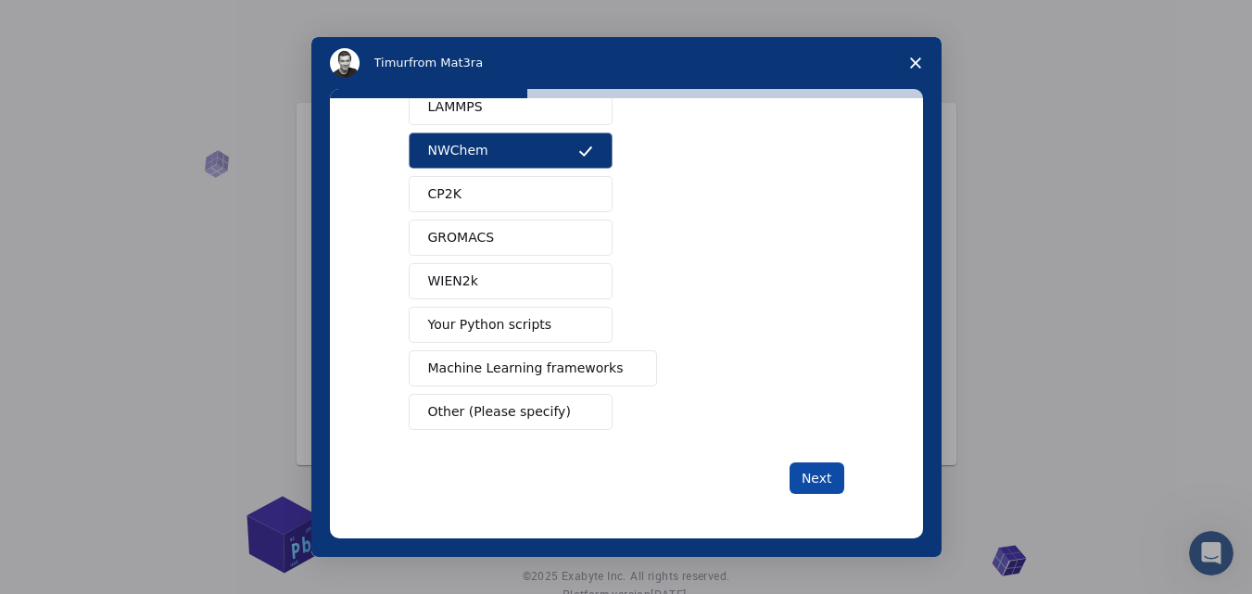
click at [820, 474] on button "Next" at bounding box center [816, 478] width 55 height 32
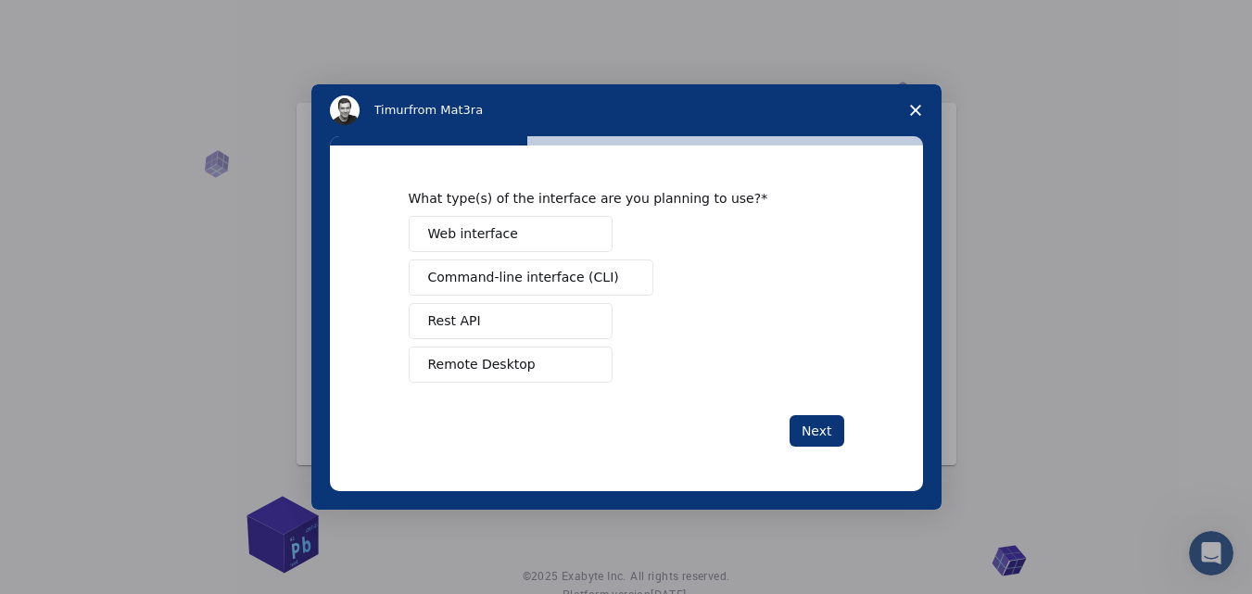
scroll to position [0, 0]
click at [503, 239] on span "Web interface" at bounding box center [473, 233] width 90 height 19
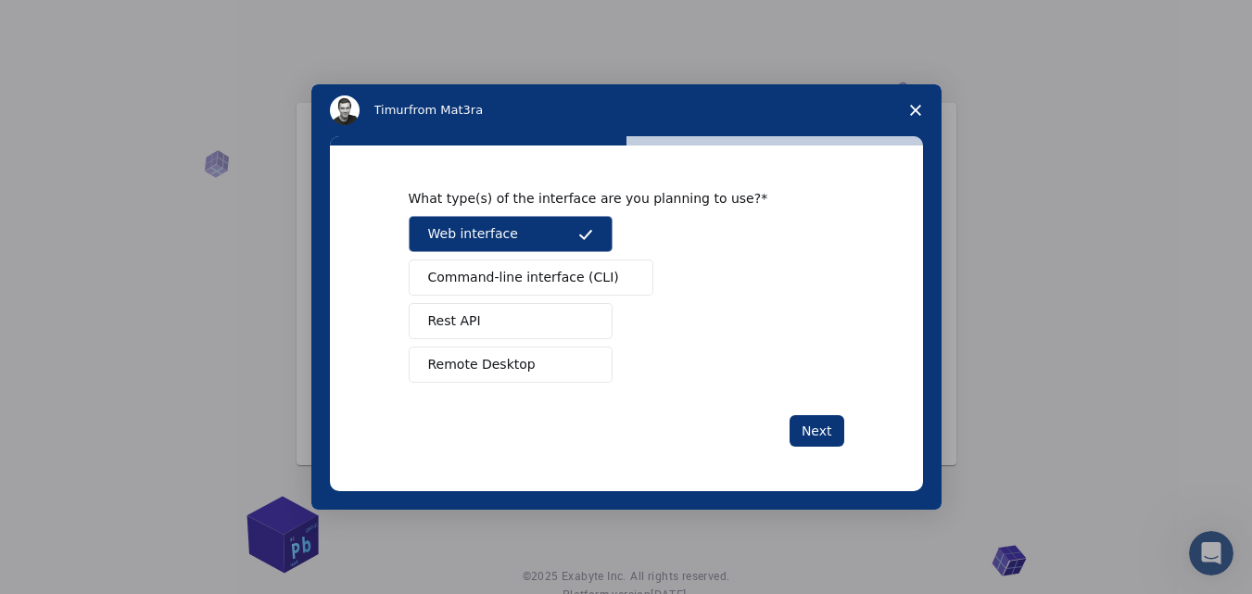
click at [543, 319] on button "Rest API" at bounding box center [511, 321] width 204 height 36
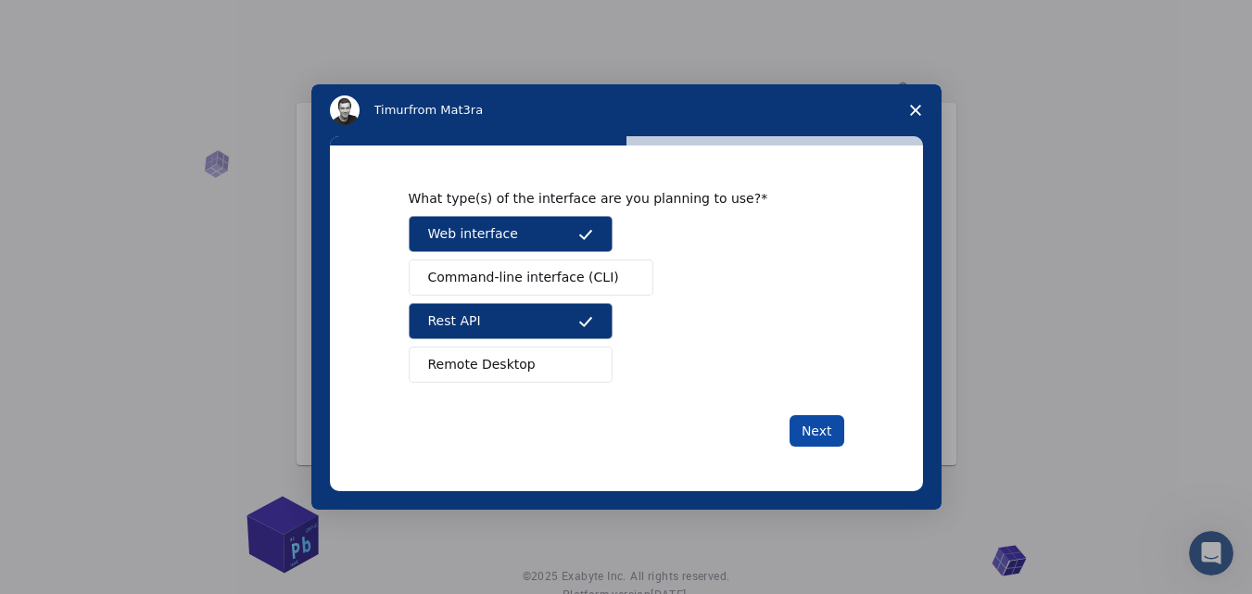
click at [834, 432] on button "Next" at bounding box center [816, 431] width 55 height 32
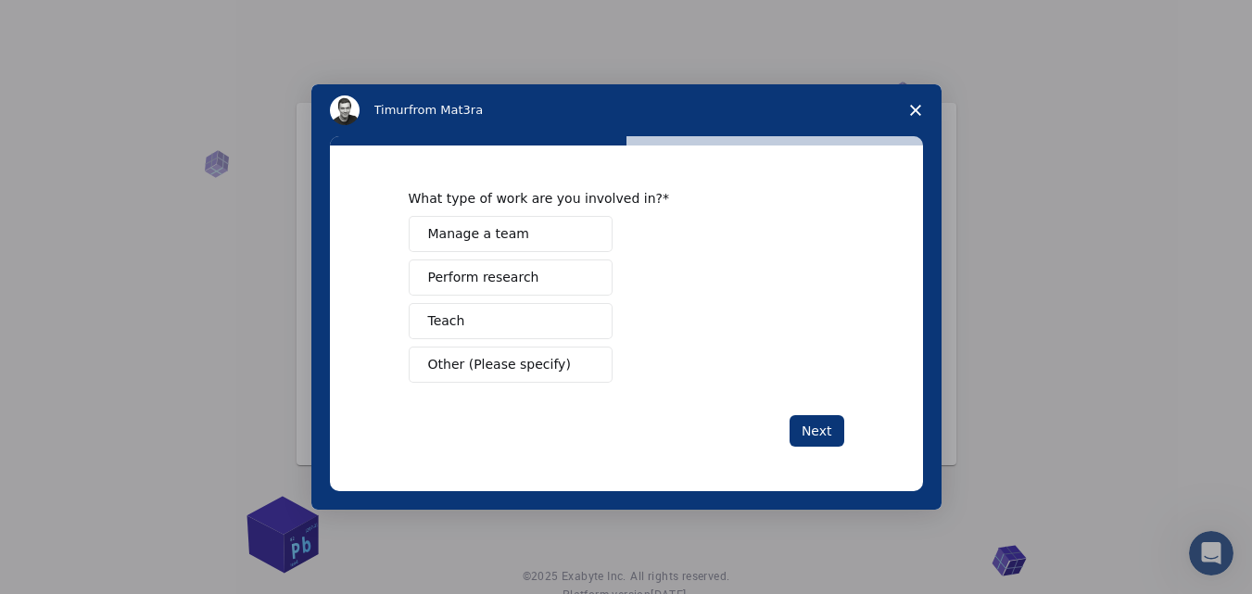
click at [556, 320] on button "Teach" at bounding box center [511, 321] width 204 height 36
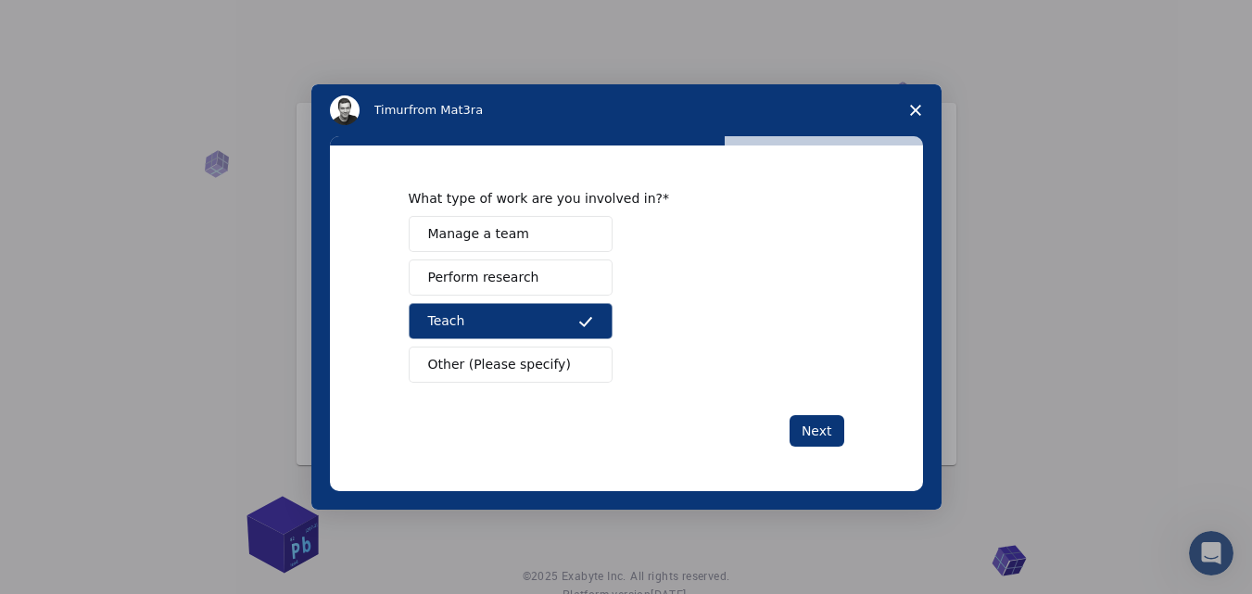
click at [547, 281] on button "Perform research" at bounding box center [511, 277] width 204 height 36
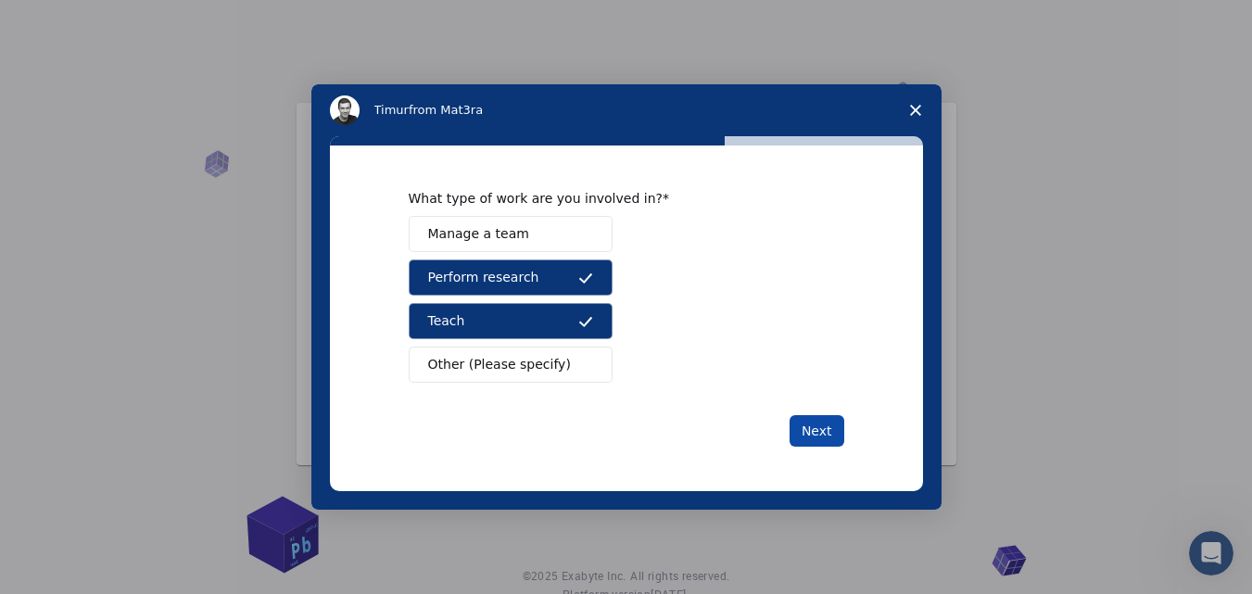
click at [814, 431] on button "Next" at bounding box center [816, 431] width 55 height 32
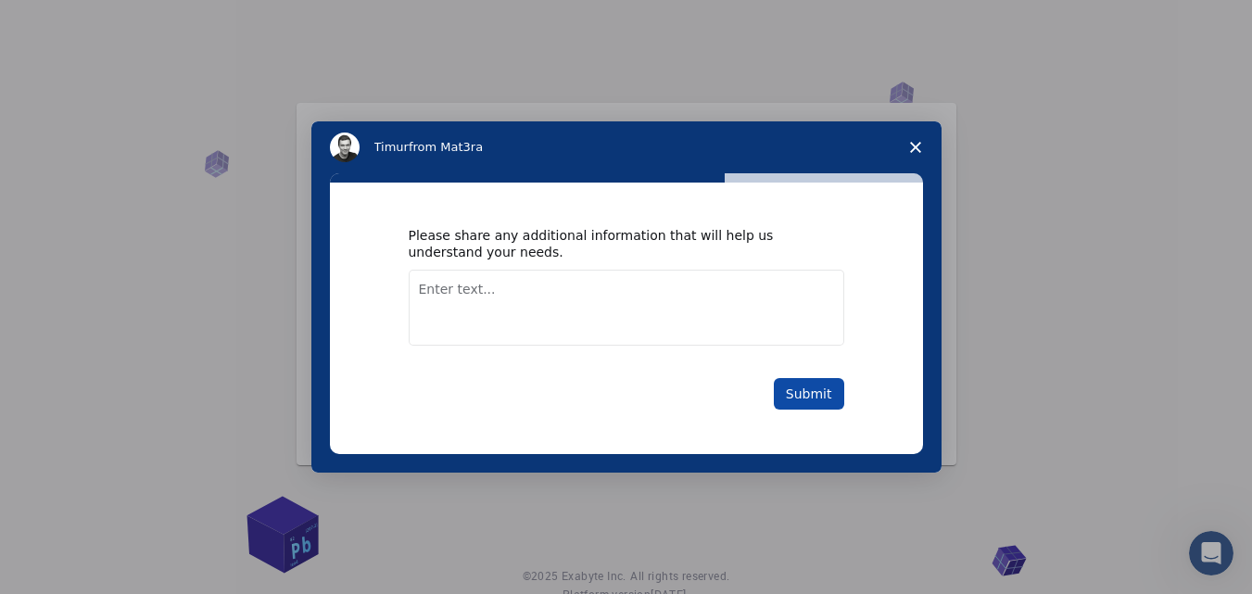
click at [788, 395] on button "Submit" at bounding box center [809, 394] width 70 height 32
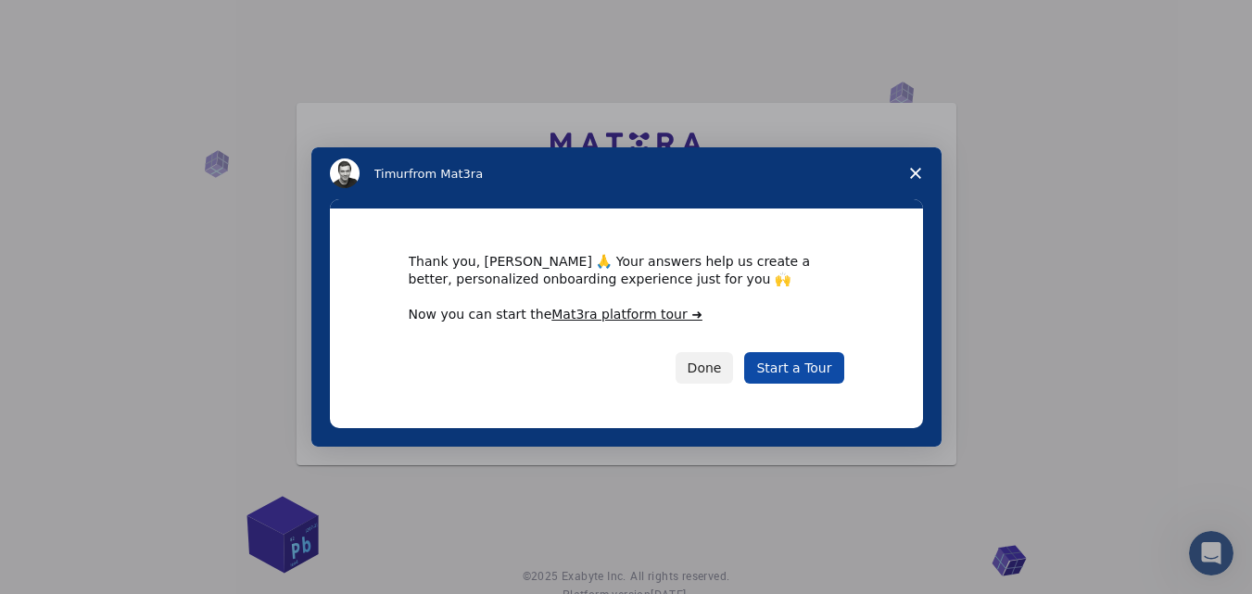
click at [784, 365] on link "Start a Tour" at bounding box center [793, 368] width 99 height 32
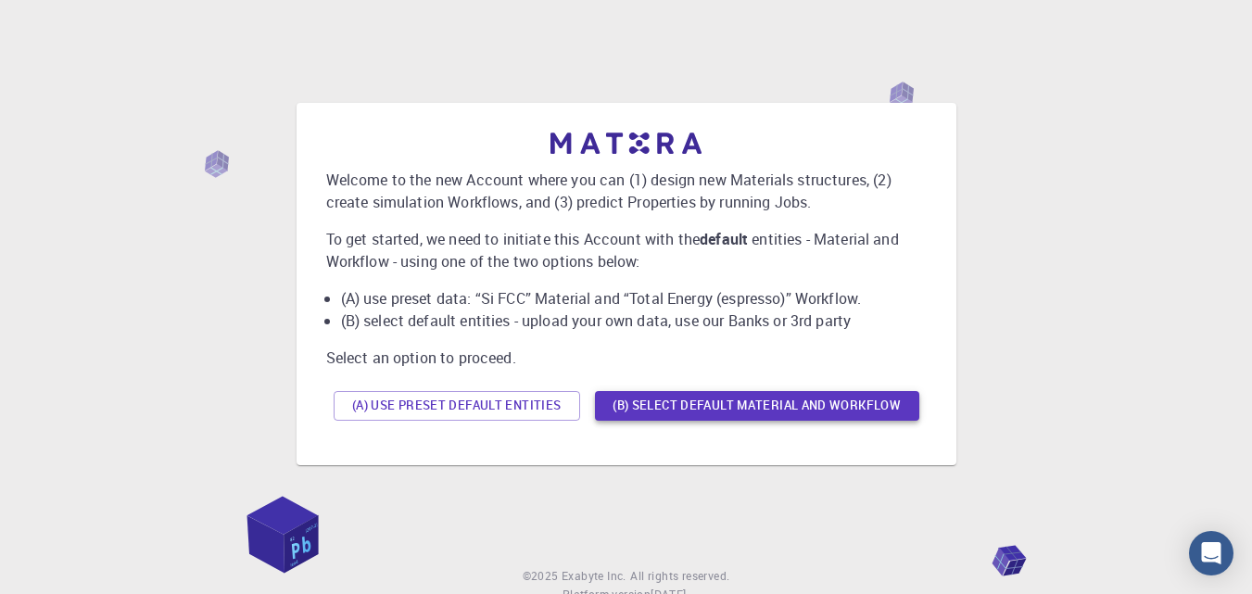
click at [733, 405] on button "(B) Select default material and workflow" at bounding box center [757, 406] width 324 height 30
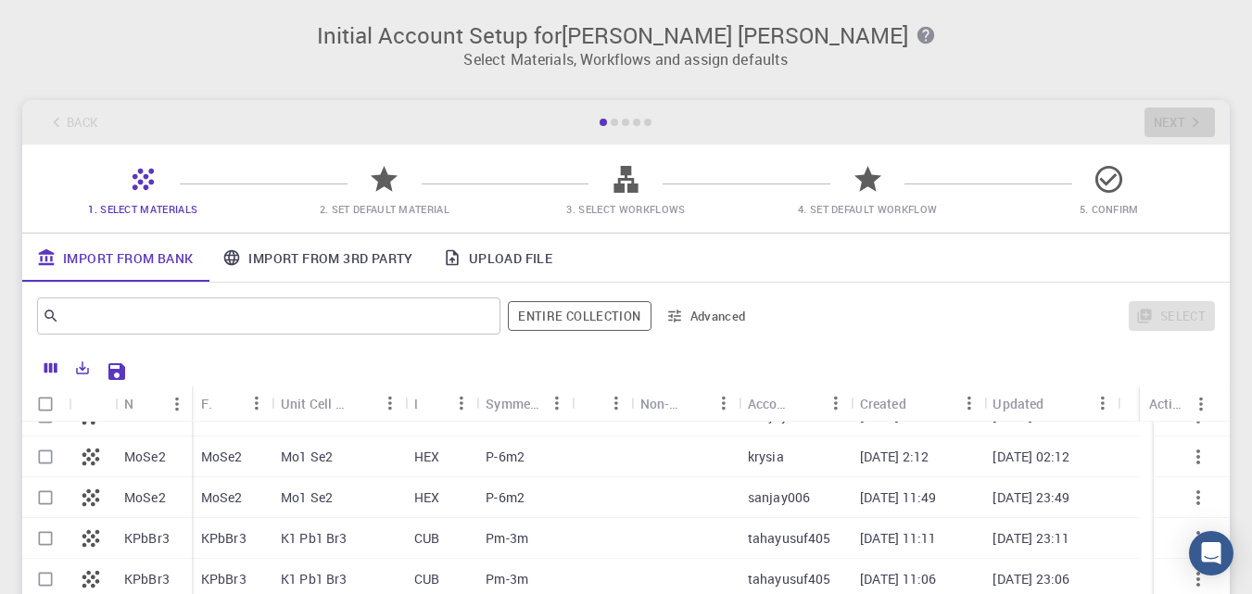
scroll to position [589, 0]
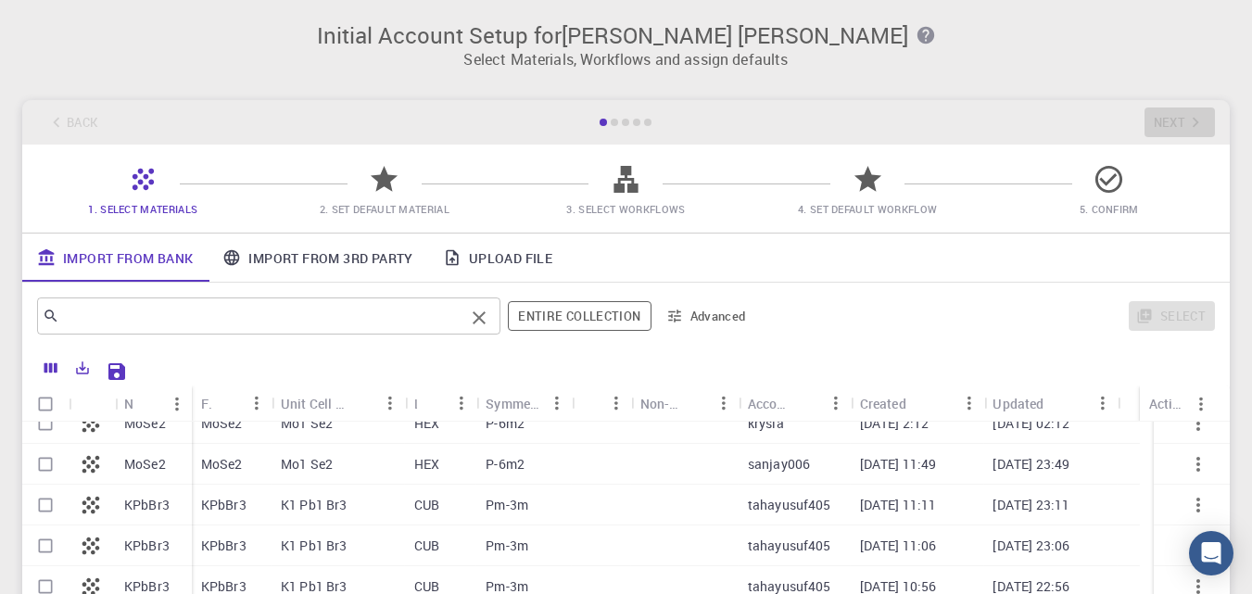
click at [142, 325] on input "text" at bounding box center [261, 316] width 405 height 26
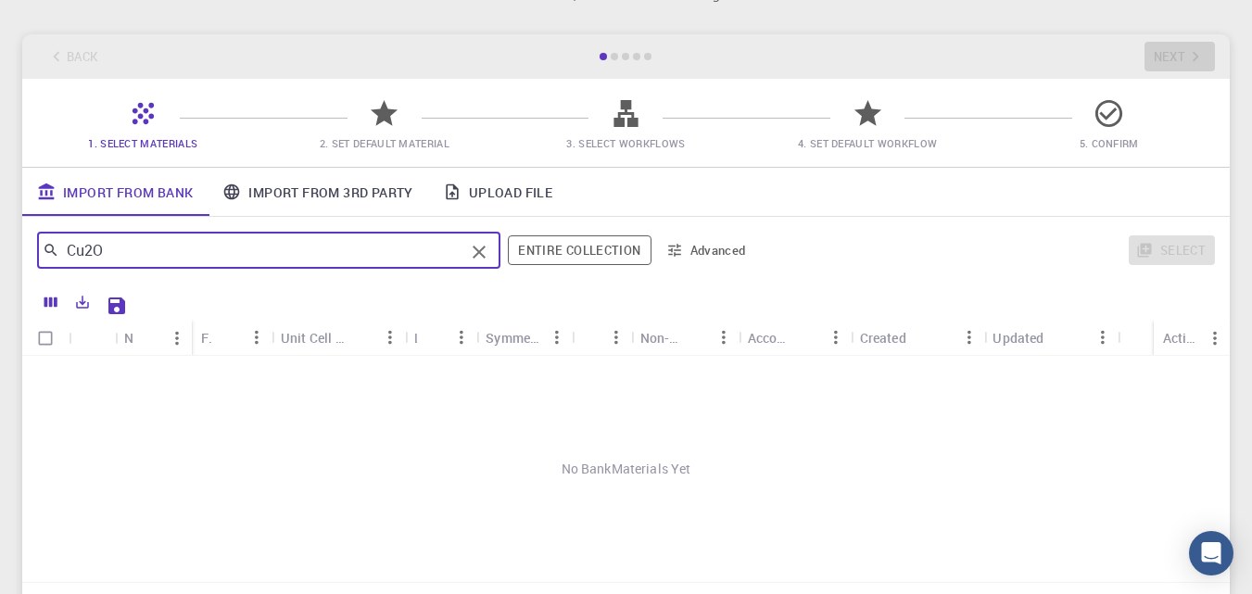
scroll to position [62, 0]
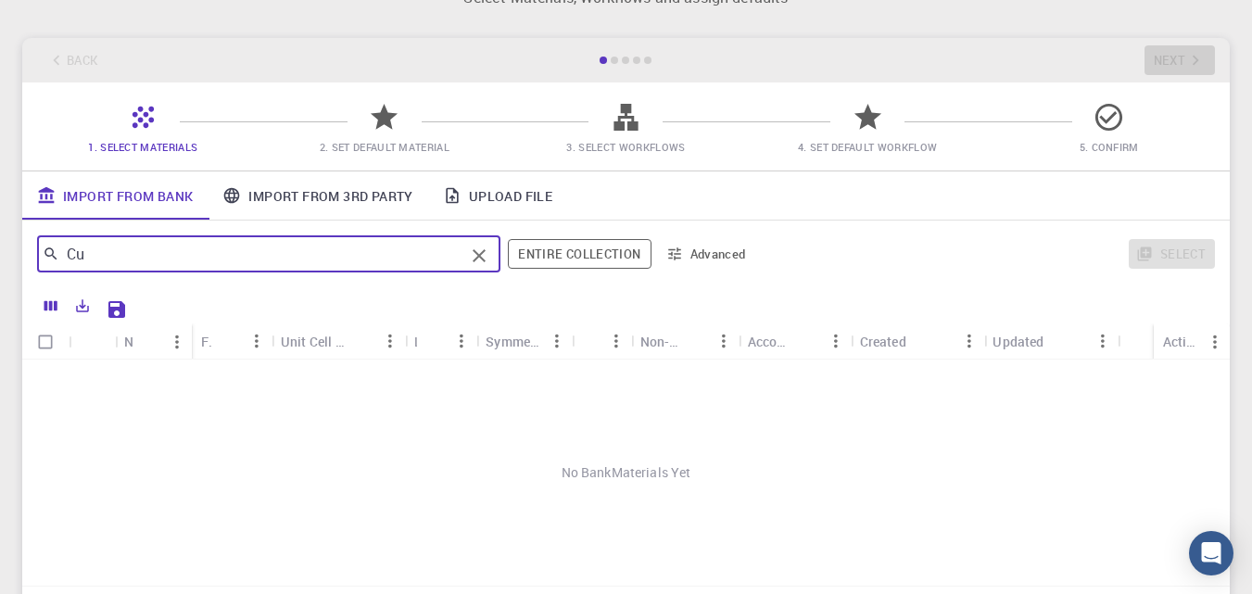
type input "C"
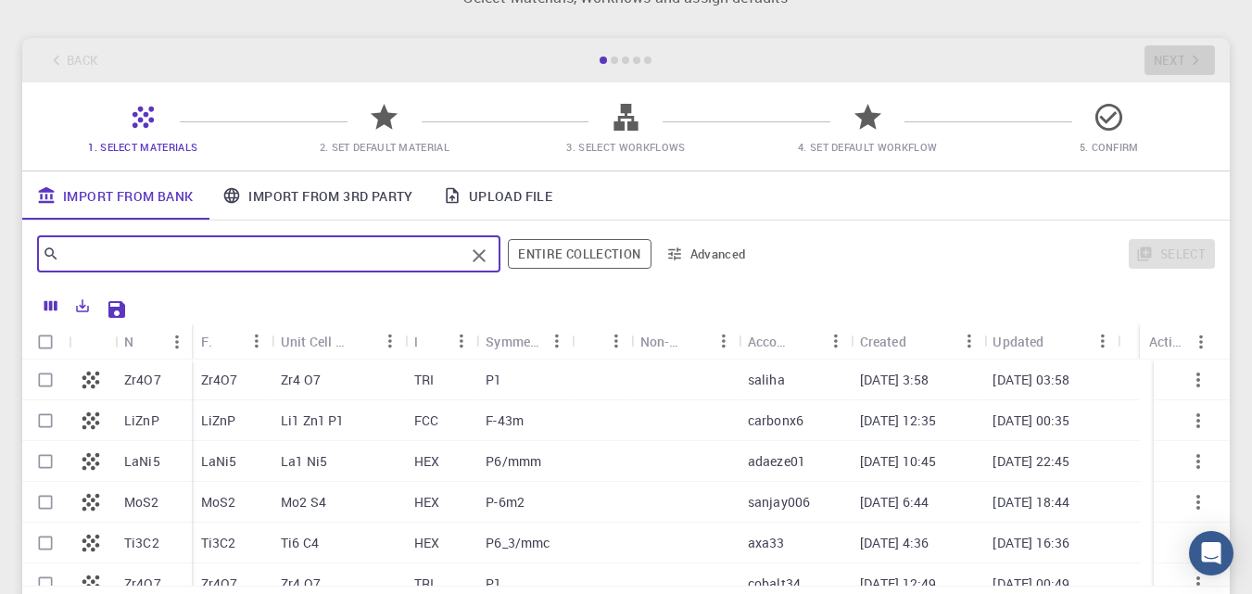
click at [214, 288] on div at bounding box center [626, 305] width 1188 height 36
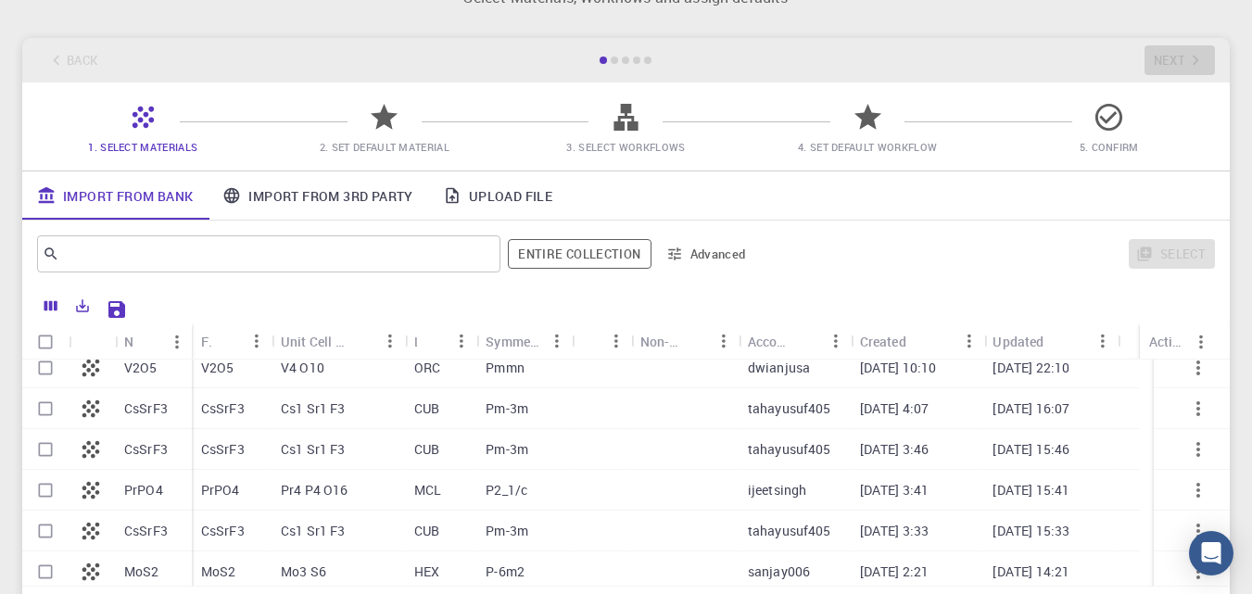
scroll to position [219, 0]
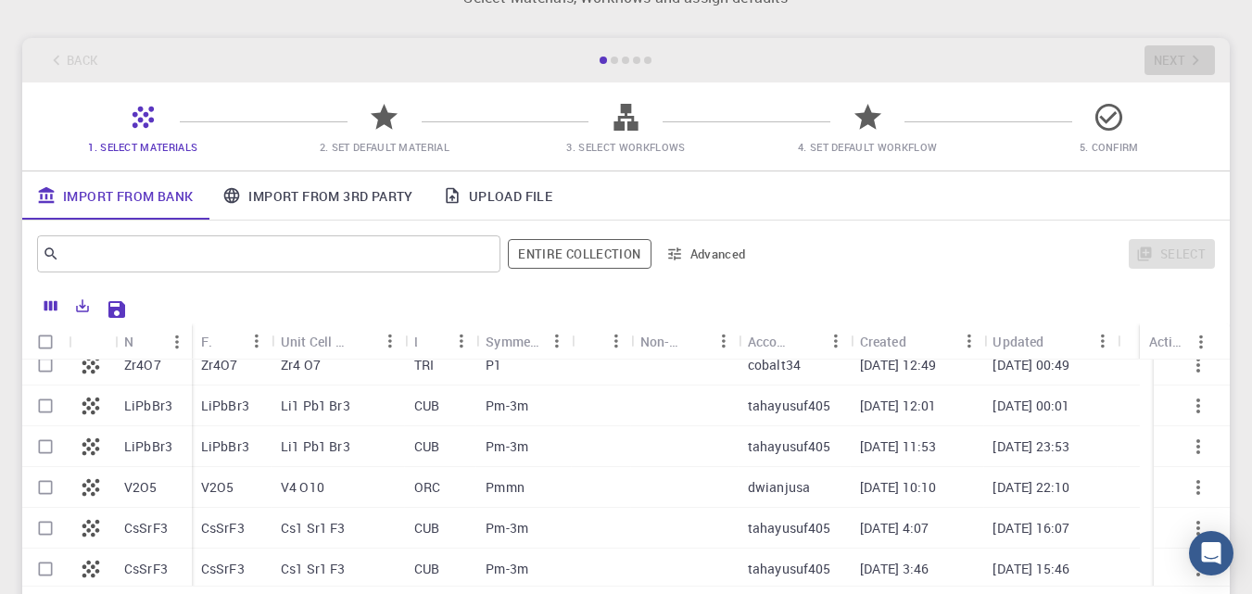
click at [166, 483] on div "V2O5" at bounding box center [153, 487] width 77 height 41
checkbox input "true"
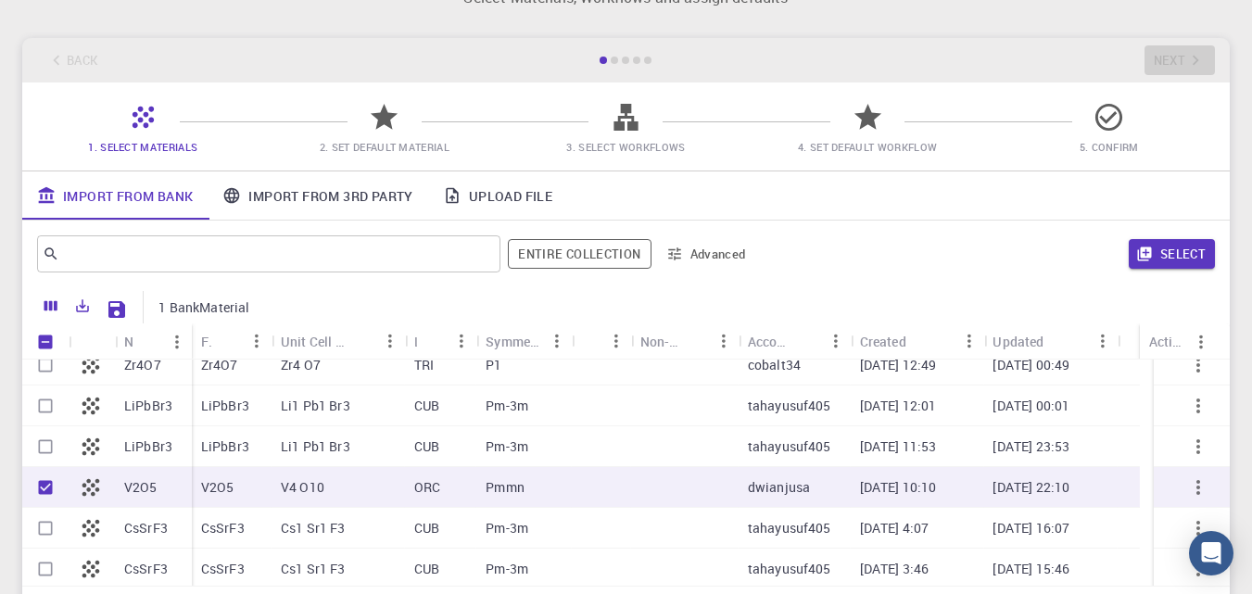
click at [1196, 486] on icon "button" at bounding box center [1198, 487] width 4 height 15
click at [1187, 490] on icon "button" at bounding box center [1198, 487] width 22 height 22
click at [131, 485] on p "V2O5" at bounding box center [140, 487] width 33 height 19
checkbox input "false"
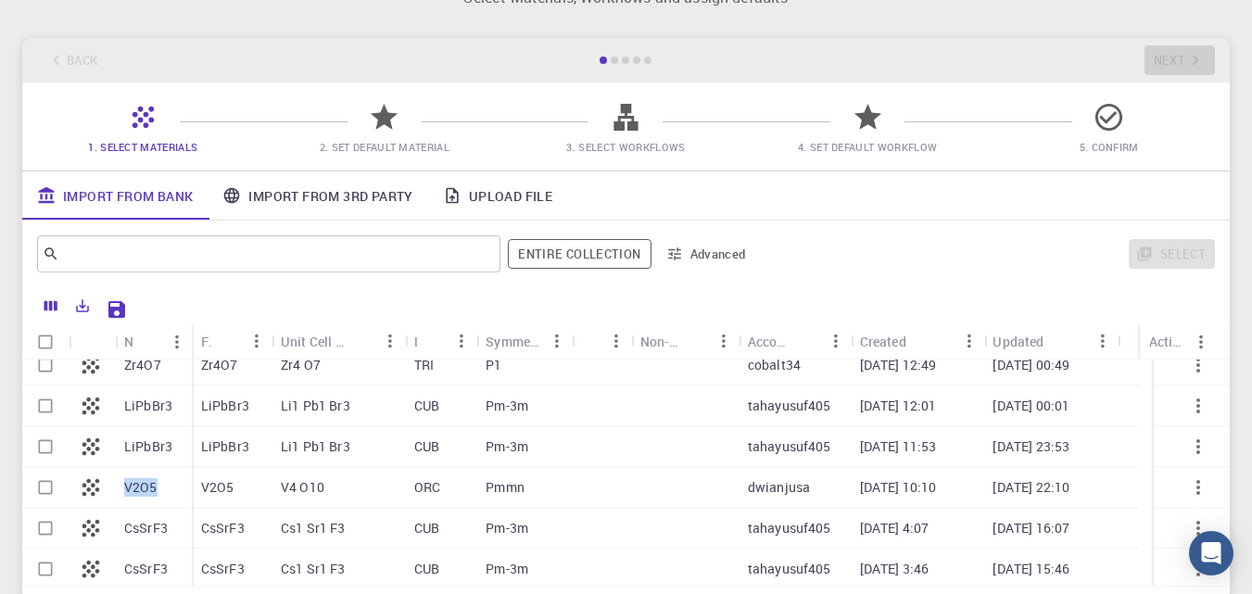
click at [132, 485] on p "V2O5" at bounding box center [140, 487] width 33 height 19
checkbox input "true"
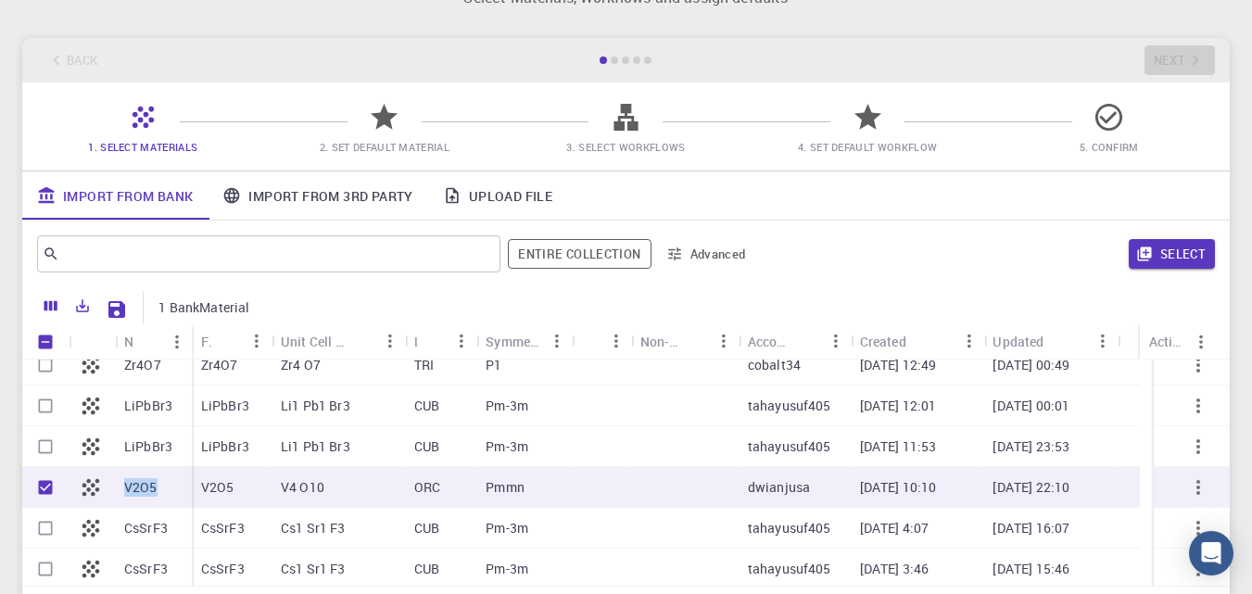
click at [132, 485] on p "V2O5" at bounding box center [140, 487] width 33 height 19
checkbox input "false"
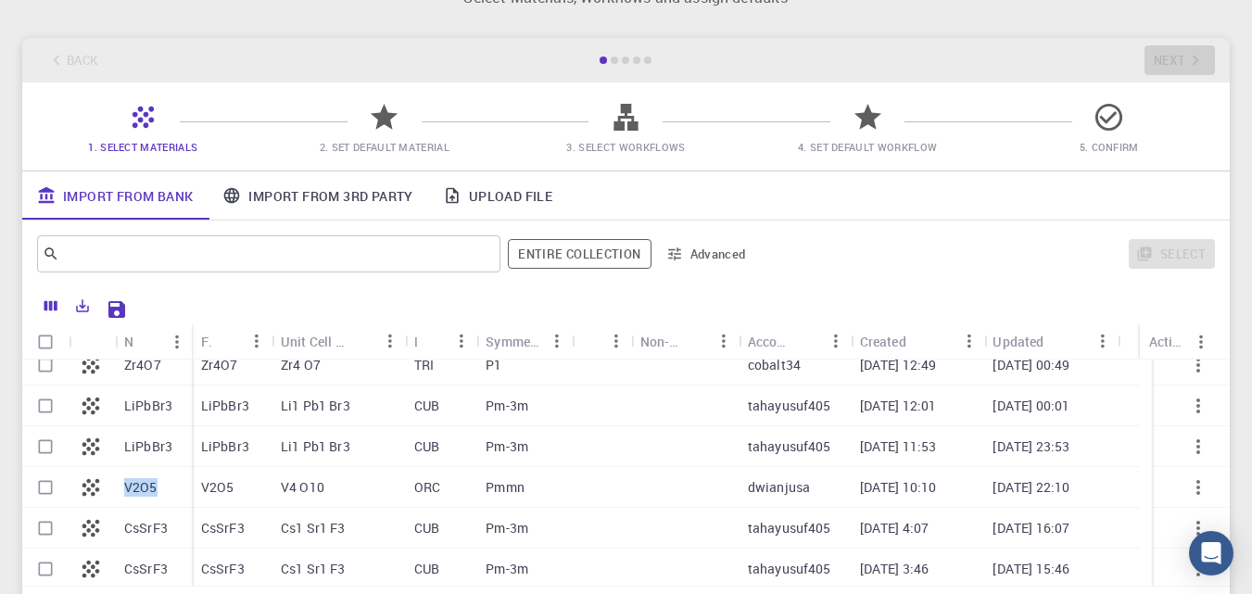
click at [132, 484] on p "V2O5" at bounding box center [140, 487] width 33 height 19
checkbox input "true"
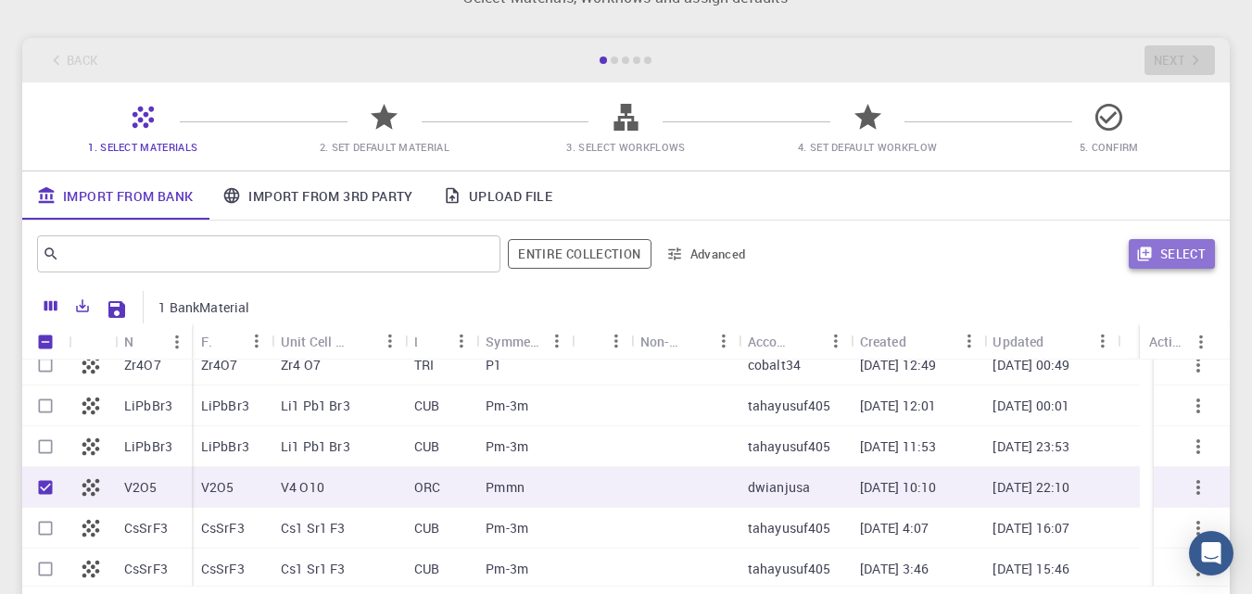
click at [1170, 252] on button "Select" at bounding box center [1172, 254] width 86 height 30
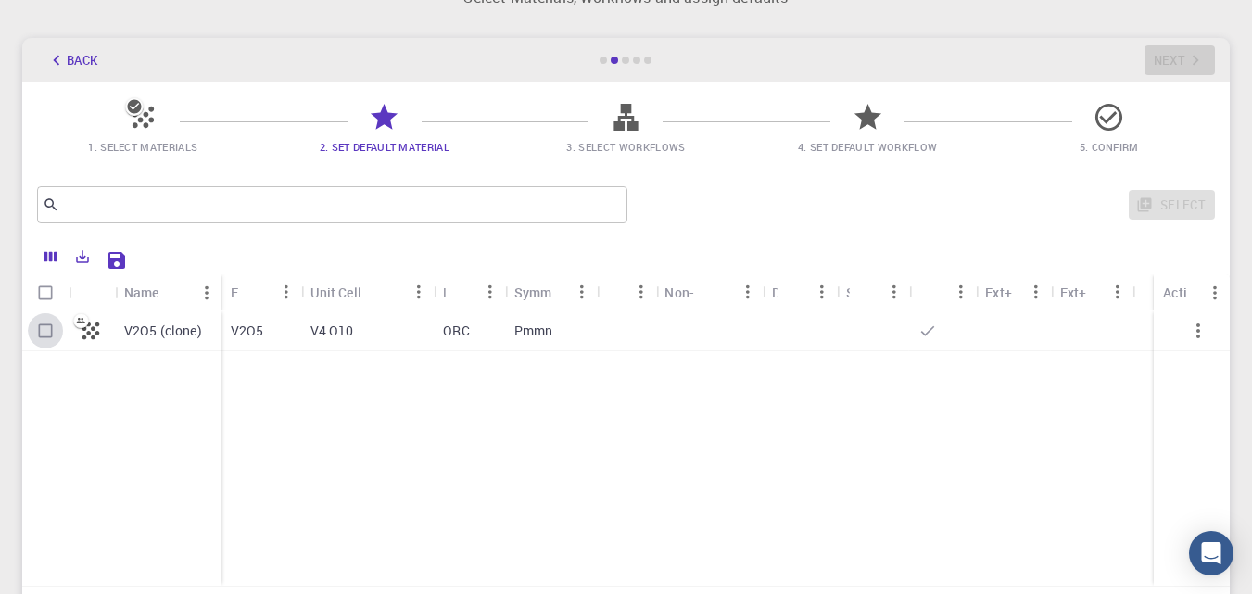
drag, startPoint x: 47, startPoint y: 327, endPoint x: 112, endPoint y: 399, distance: 97.1
click at [48, 327] on input "Select row" at bounding box center [45, 330] width 35 height 35
checkbox input "true"
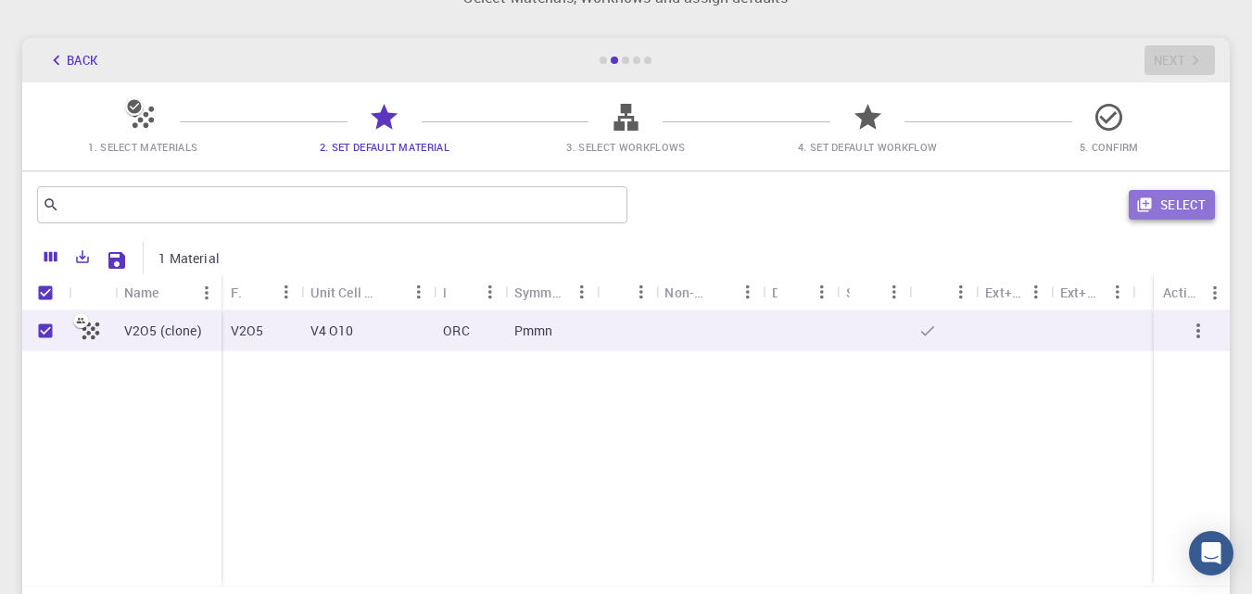
click at [1181, 203] on button "Select" at bounding box center [1172, 205] width 86 height 30
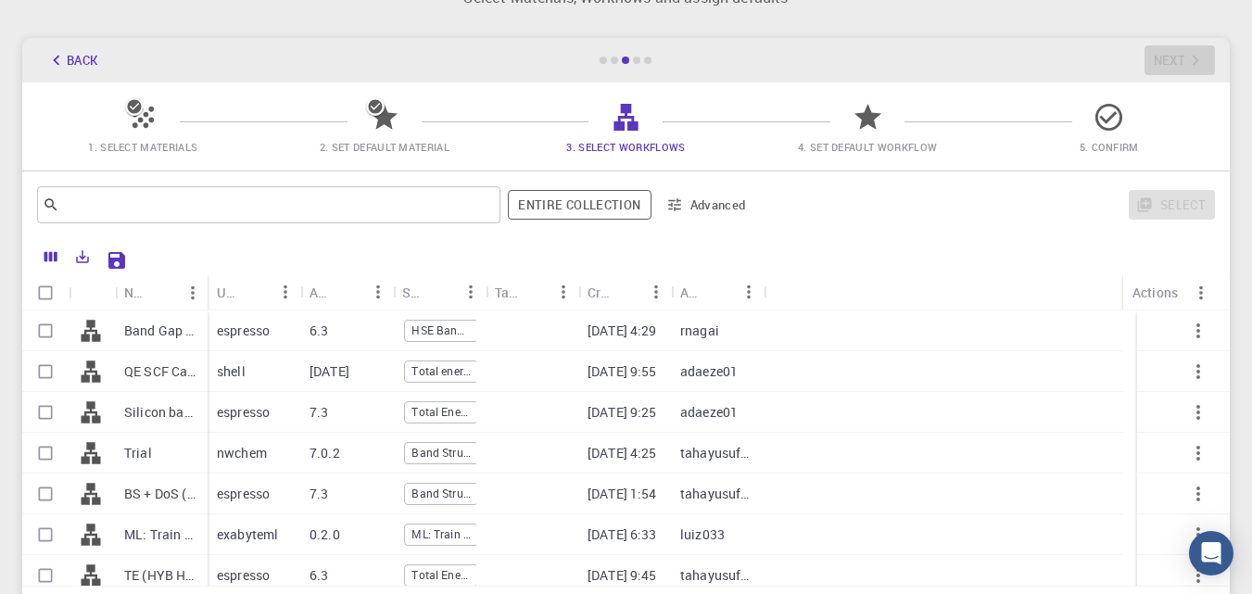
scroll to position [0, 0]
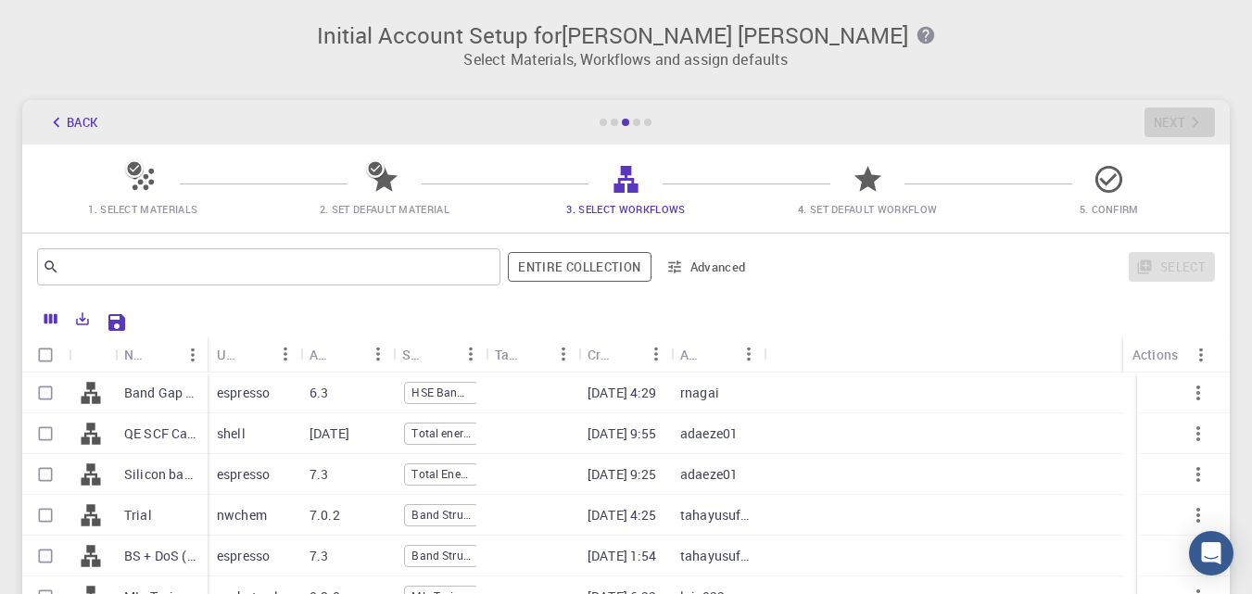
click at [165, 389] on p "Band Gap + DoS - HSE (clone) (clone)" at bounding box center [161, 393] width 74 height 19
checkbox input "true"
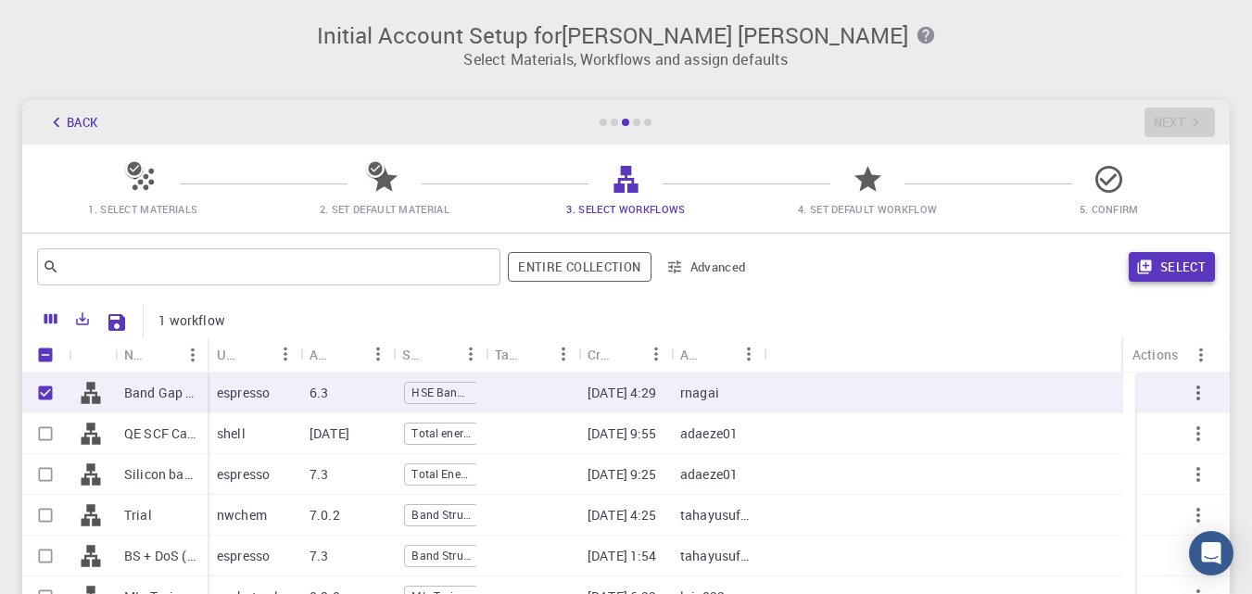
click at [1184, 270] on button "Select" at bounding box center [1172, 267] width 86 height 30
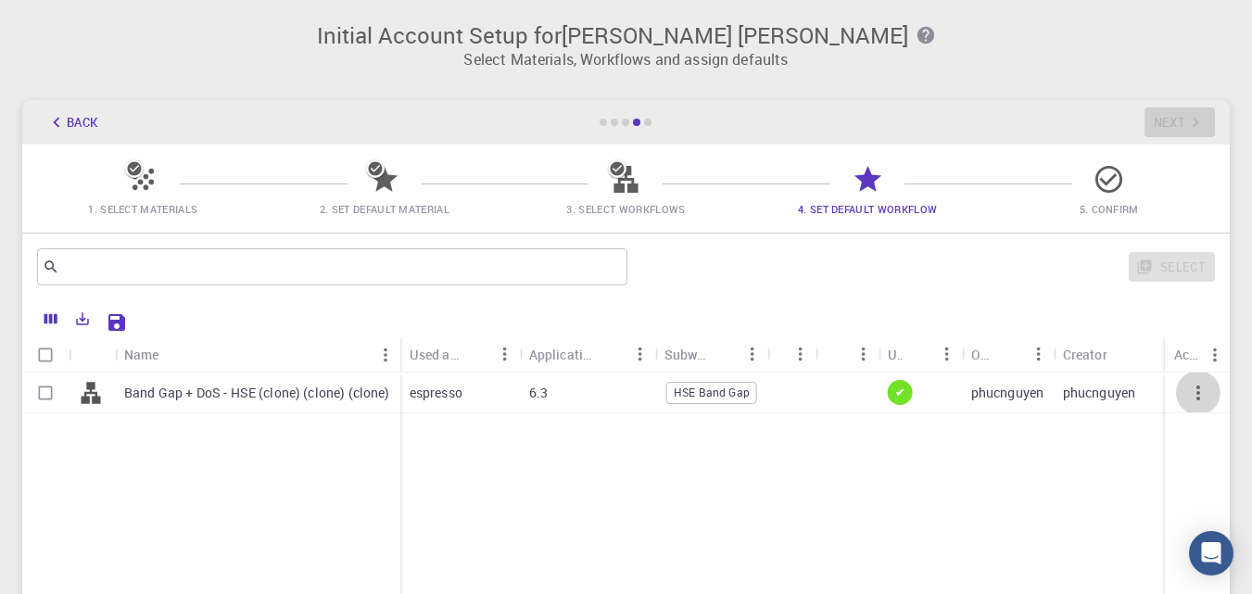
click at [1204, 397] on icon "button" at bounding box center [1198, 393] width 22 height 22
click at [221, 392] on p "Band Gap + DoS - HSE (clone) (clone) (clone)" at bounding box center [257, 393] width 266 height 19
checkbox input "true"
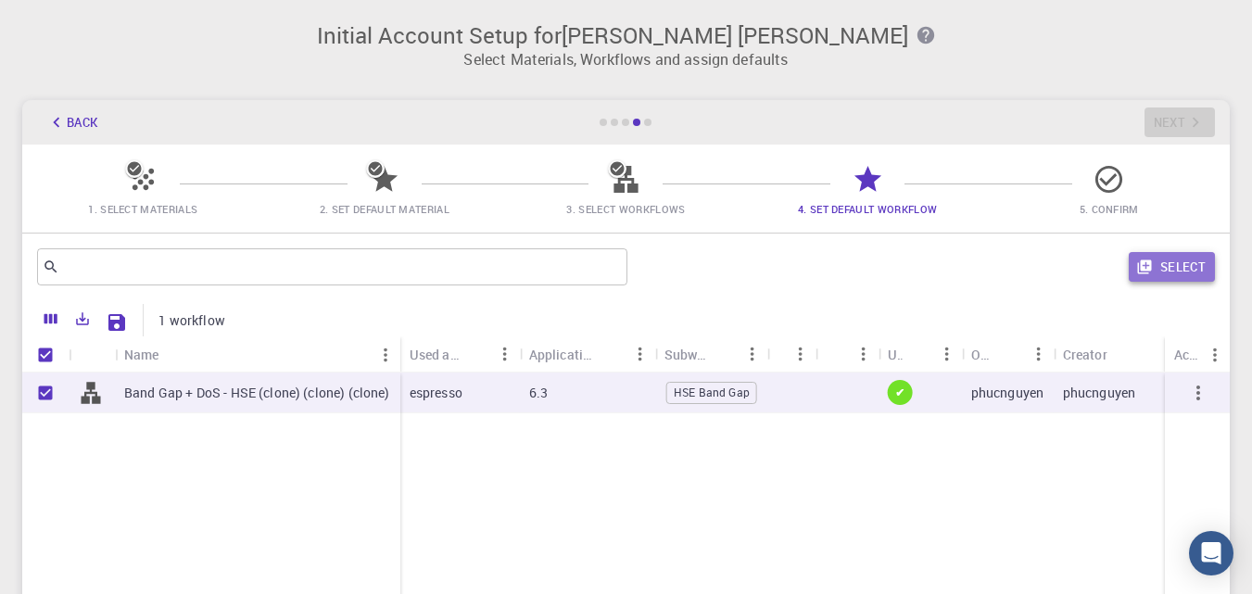
click at [1181, 267] on button "Select" at bounding box center [1172, 267] width 86 height 30
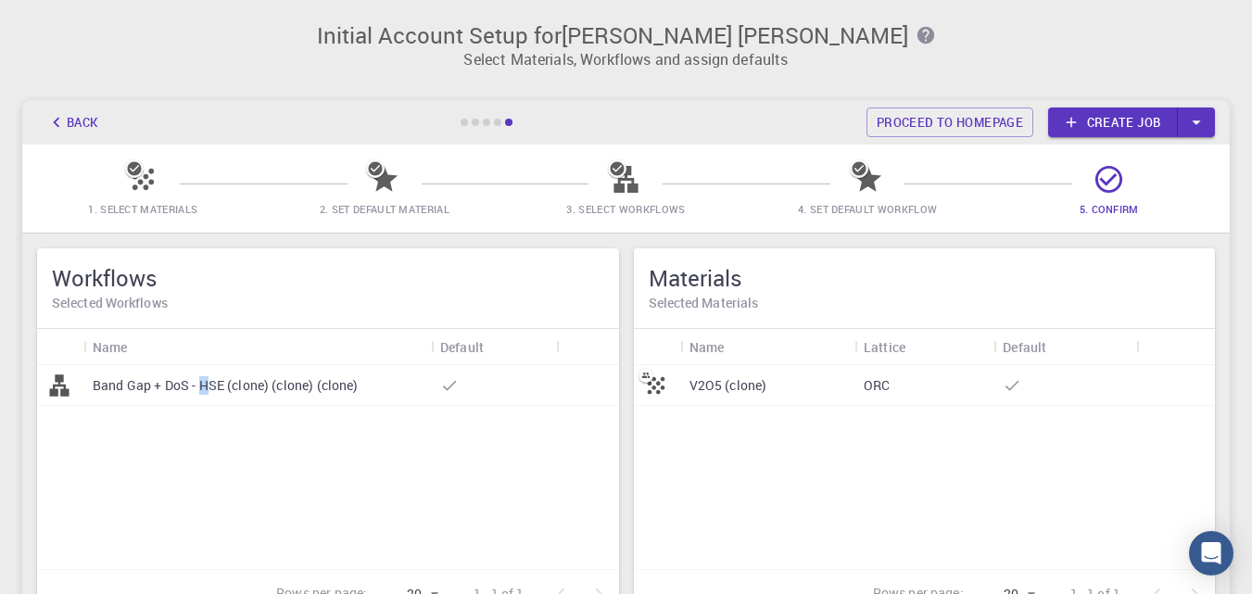
click at [205, 386] on p "Band Gap + DoS - HSE (clone) (clone) (clone)" at bounding box center [226, 385] width 266 height 19
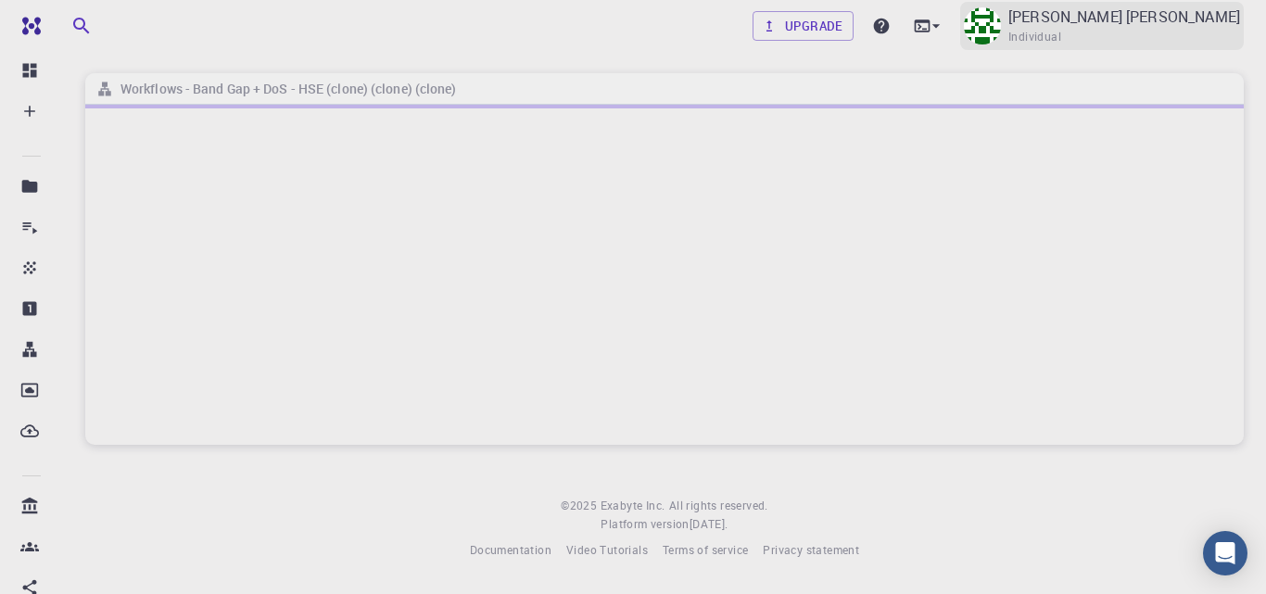
click at [1001, 17] on img at bounding box center [982, 25] width 37 height 37
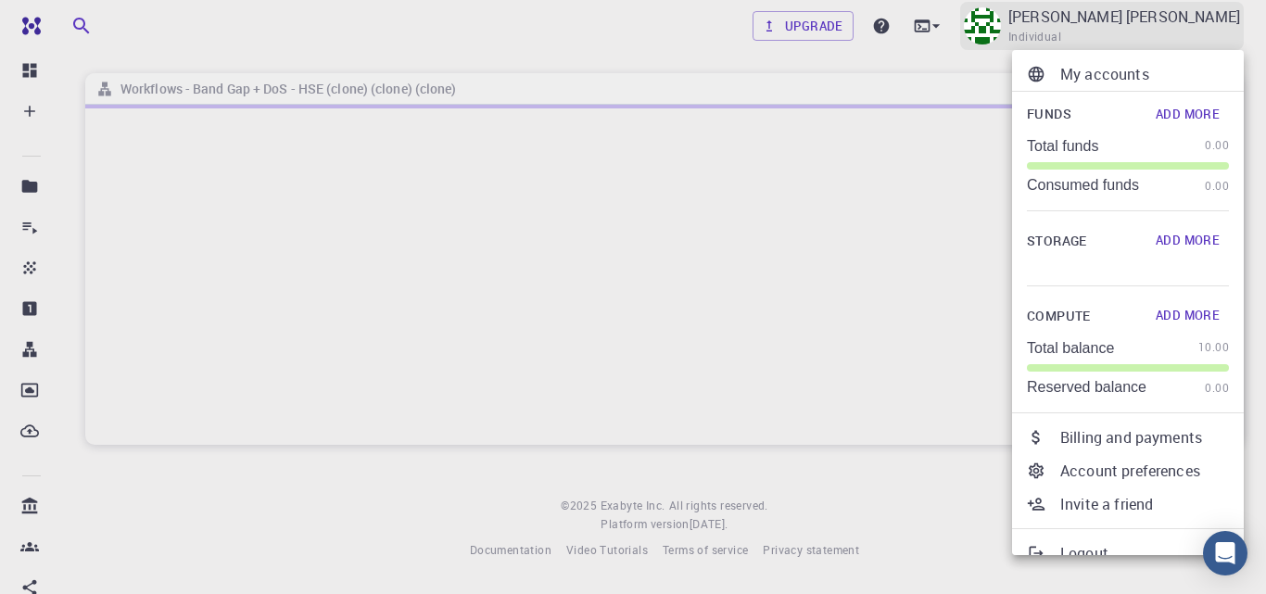
click at [1077, 17] on div at bounding box center [633, 297] width 1266 height 594
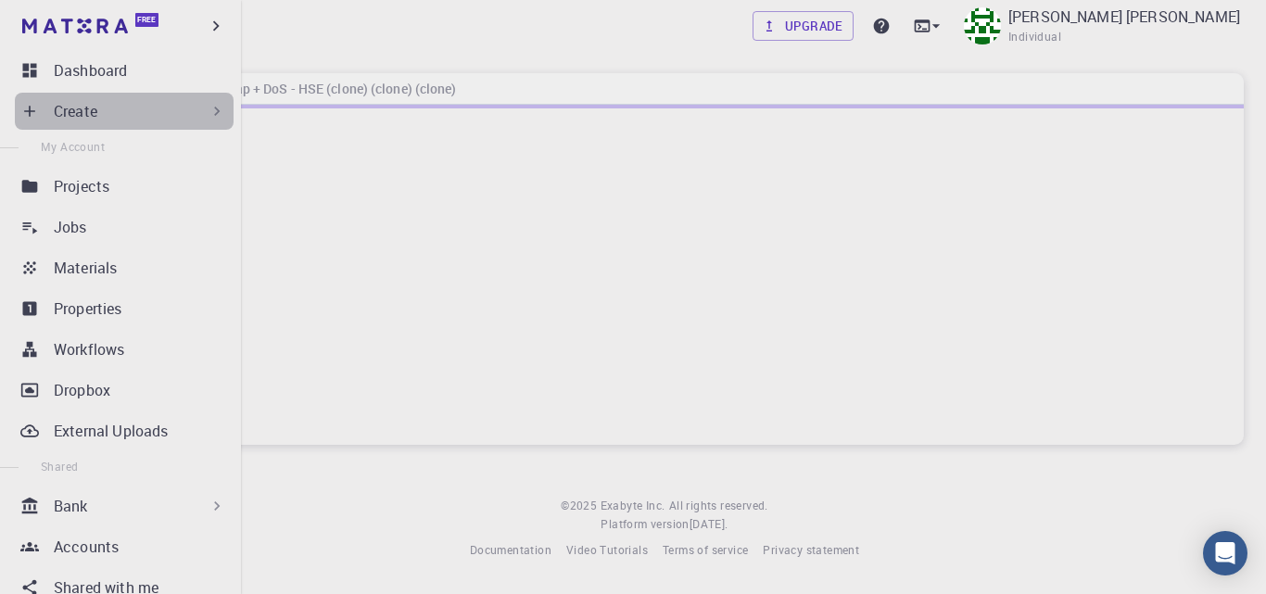
click at [127, 107] on div "Create" at bounding box center [140, 111] width 172 height 22
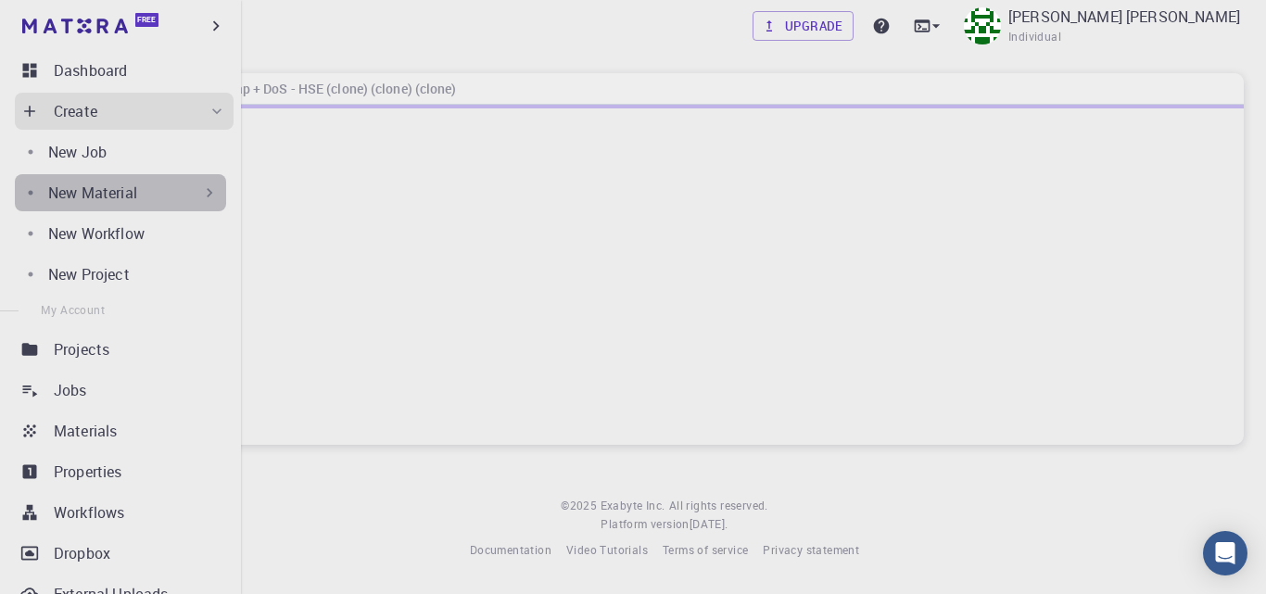
click at [150, 193] on div "New Material" at bounding box center [133, 193] width 170 height 22
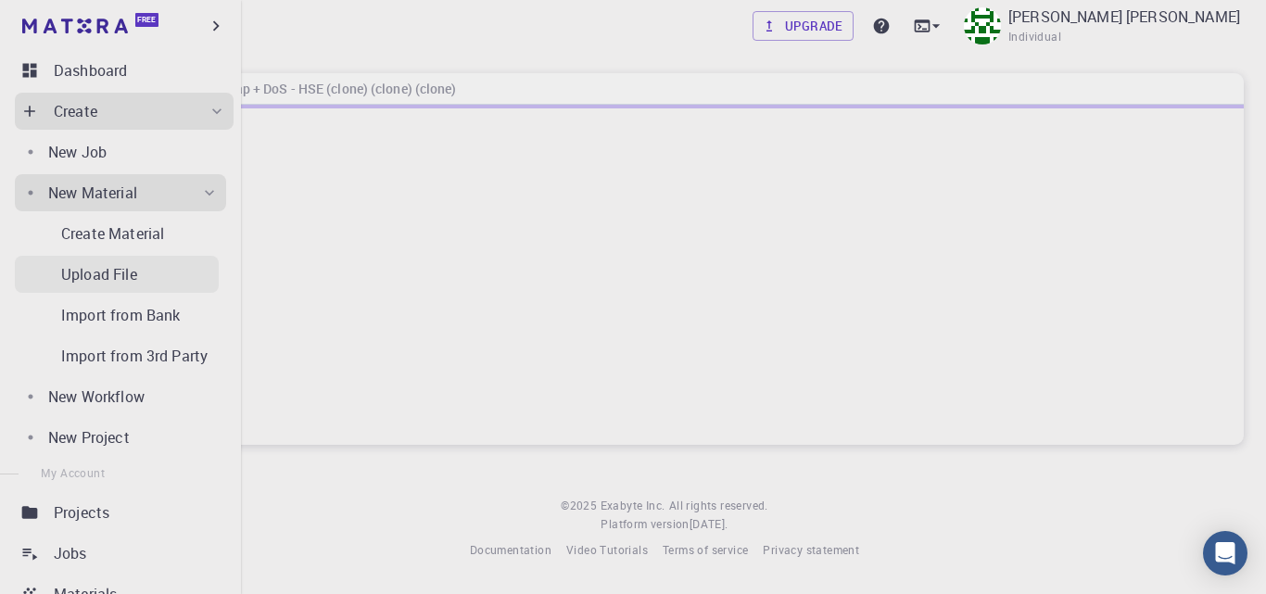
click at [118, 273] on p "Upload File" at bounding box center [99, 274] width 76 height 22
